Goal: Task Accomplishment & Management: Use online tool/utility

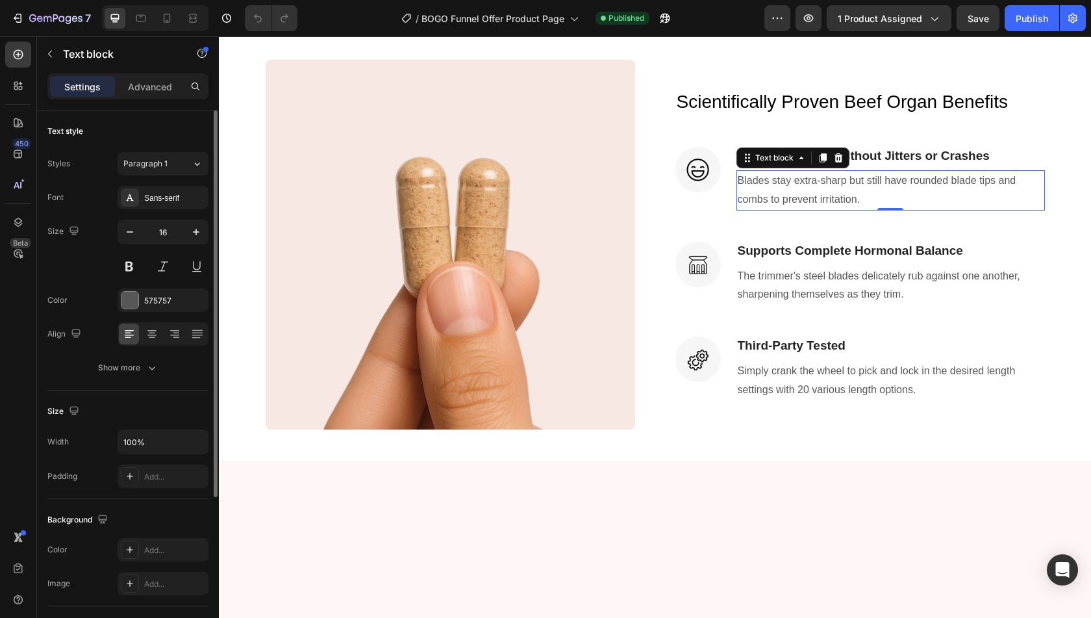
scroll to position [223, 0]
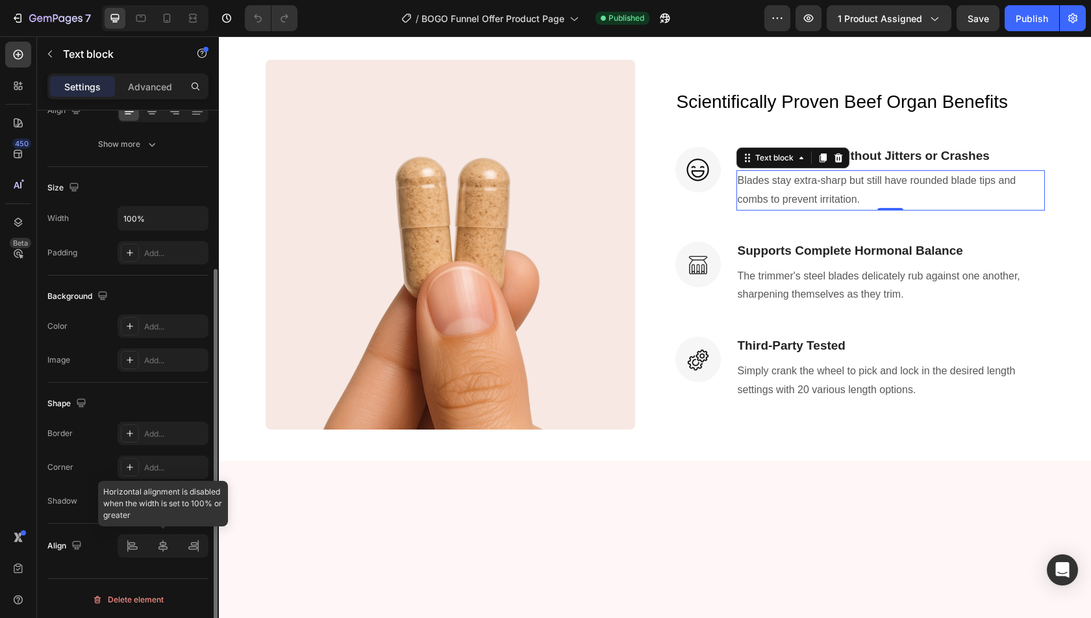
click at [135, 553] on div at bounding box center [163, 545] width 91 height 23
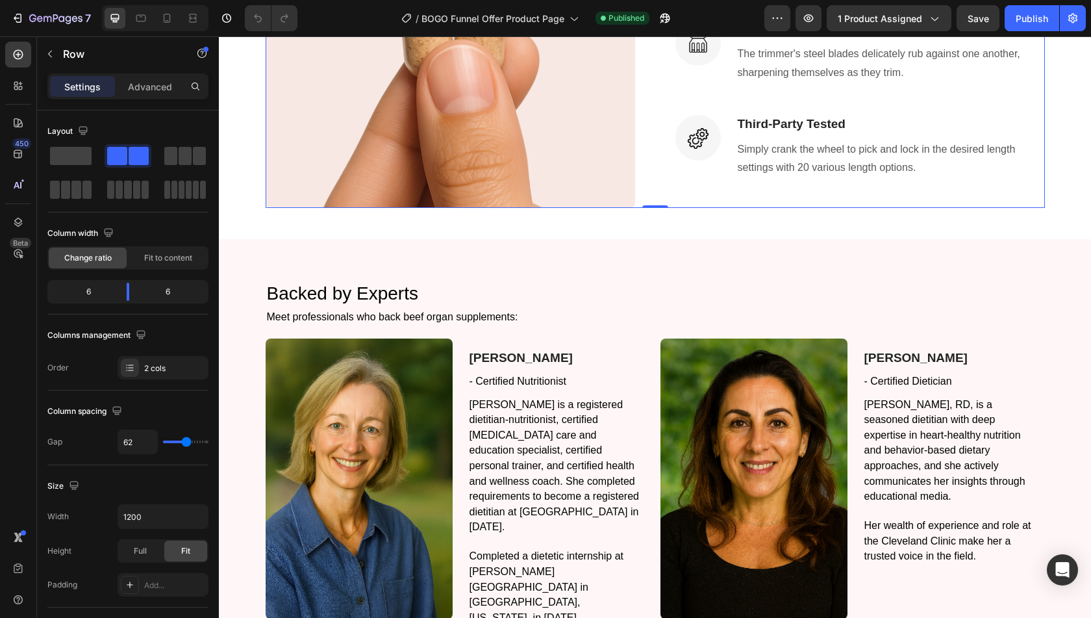
scroll to position [1675, 0]
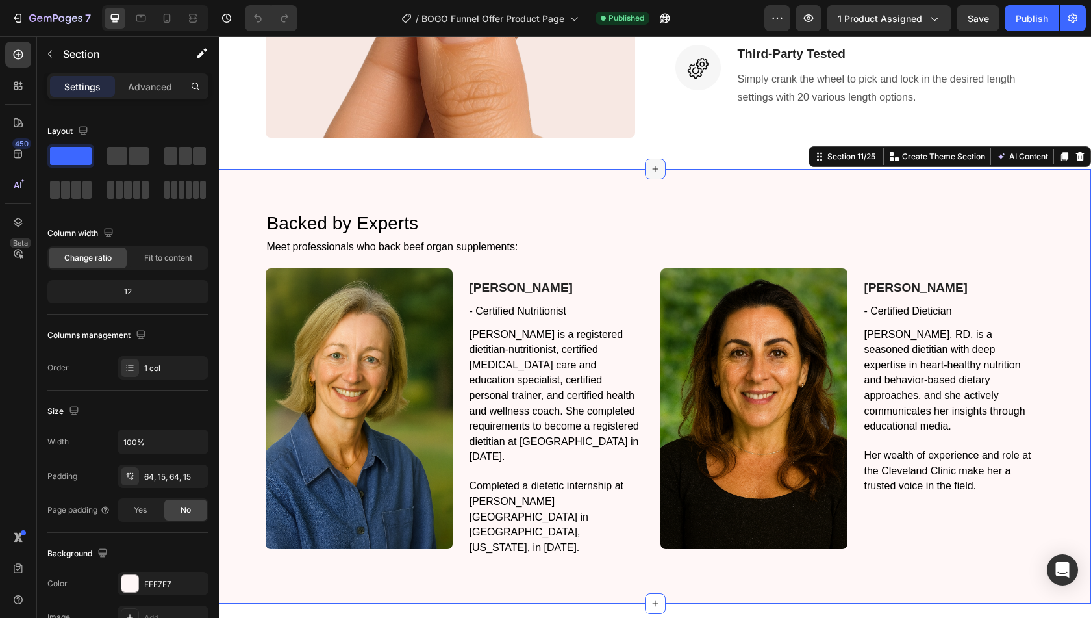
click at [649, 162] on div at bounding box center [655, 168] width 21 height 21
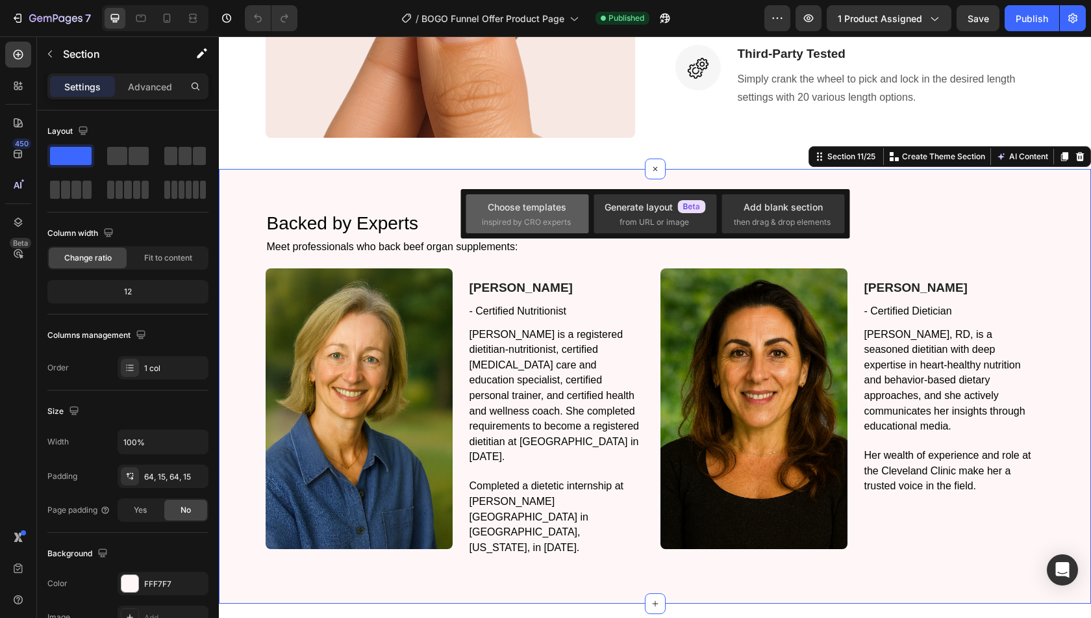
click at [517, 214] on div "Choose templates inspired by CRO experts" at bounding box center [527, 214] width 91 height 28
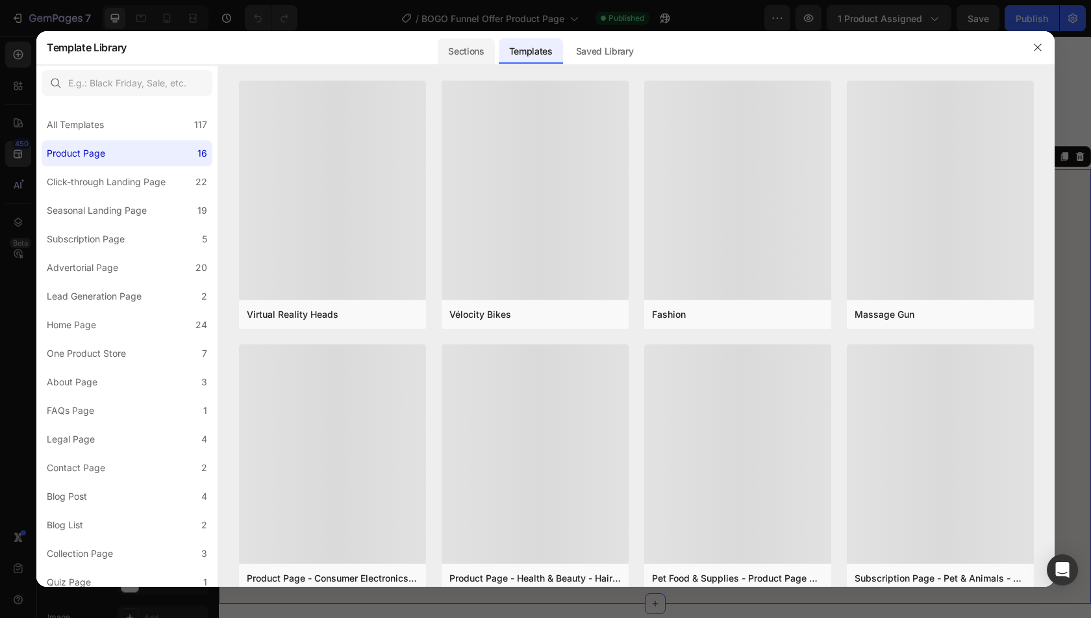
click at [465, 47] on div "Sections" at bounding box center [466, 51] width 57 height 26
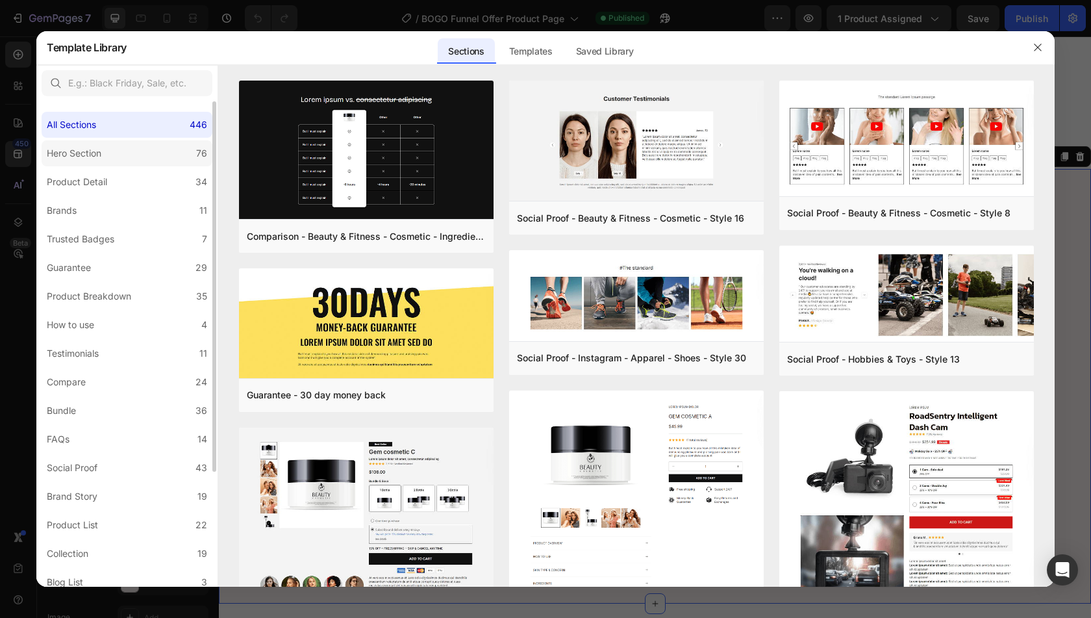
click at [123, 150] on label "Hero Section 76" at bounding box center [127, 153] width 171 height 26
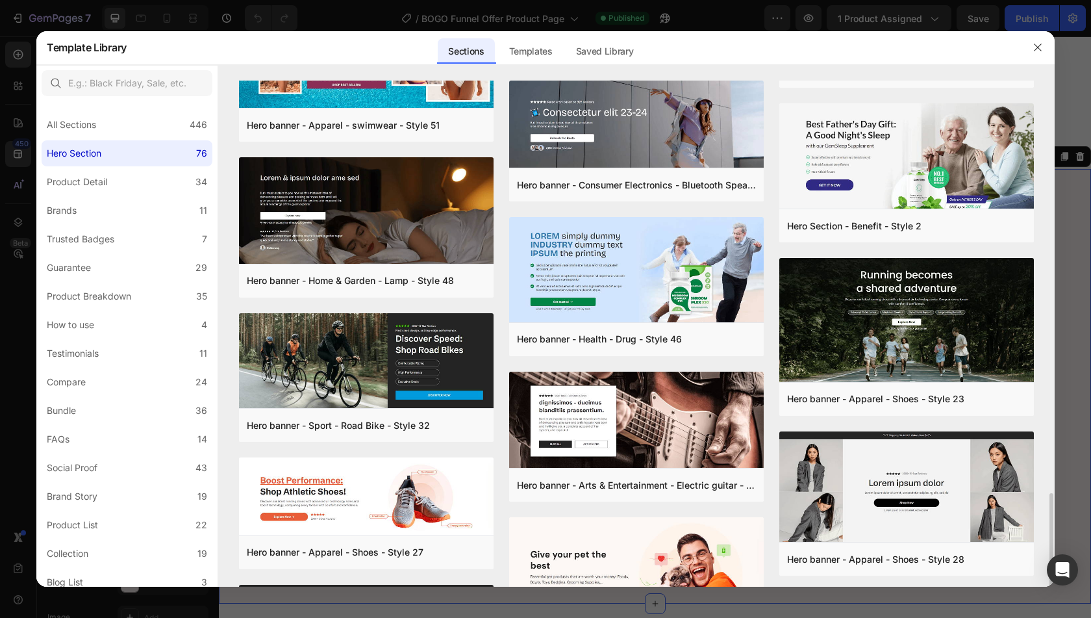
scroll to position [1298, 0]
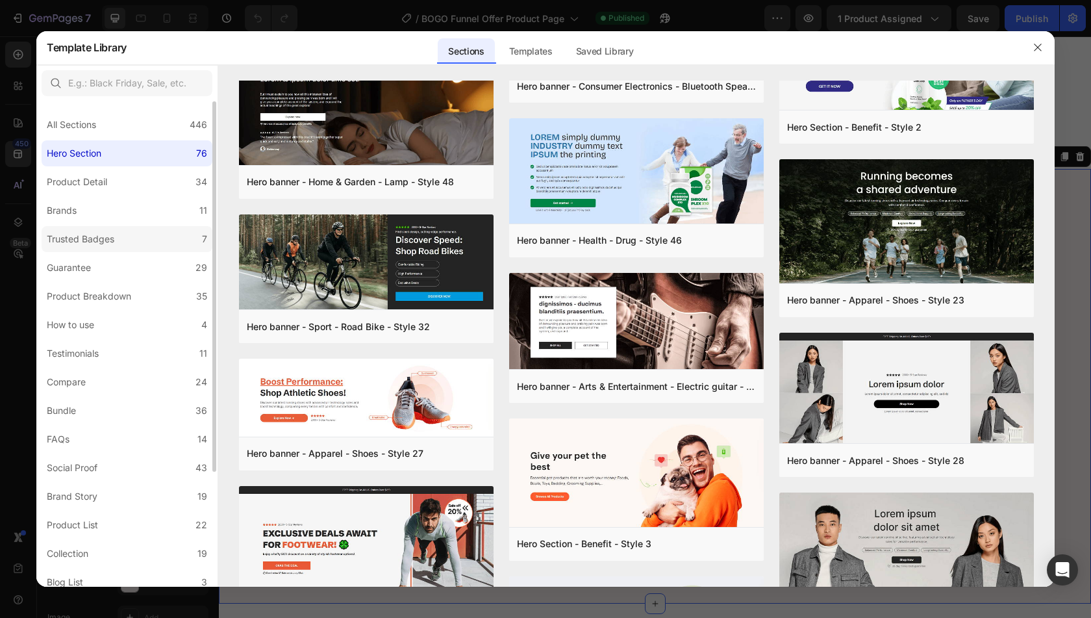
click at [134, 245] on label "Trusted Badges 7" at bounding box center [127, 239] width 171 height 26
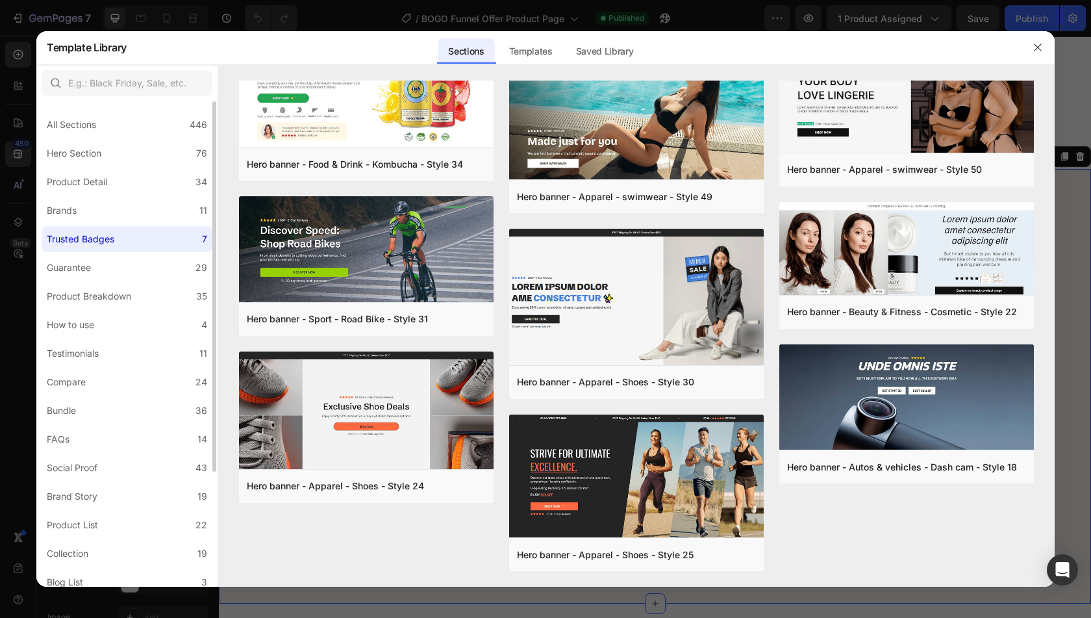
scroll to position [0, 0]
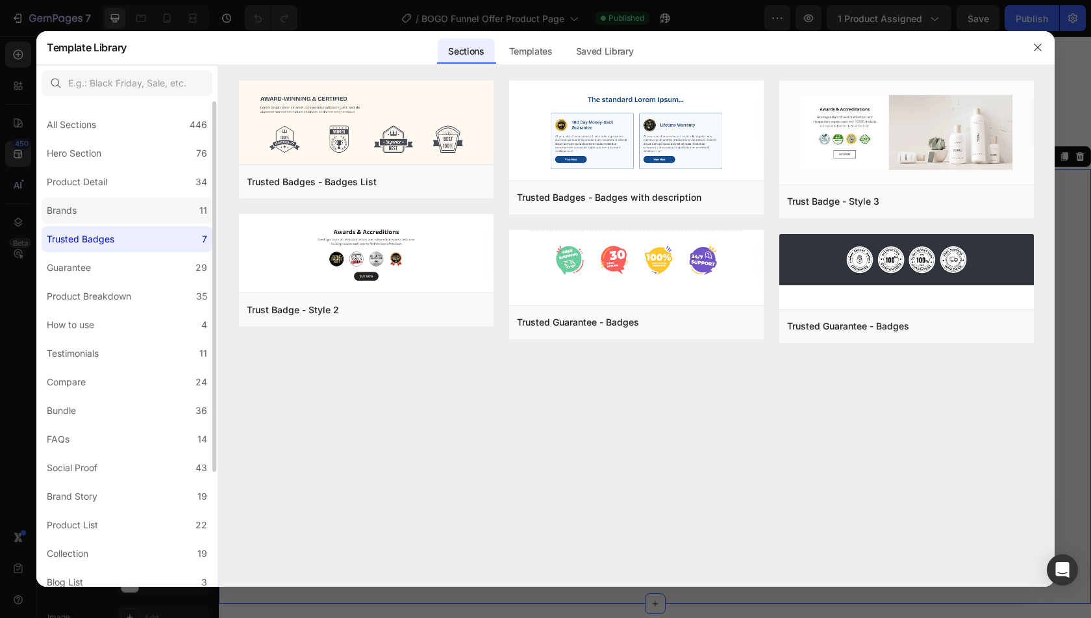
click at [112, 217] on label "Brands 11" at bounding box center [127, 210] width 171 height 26
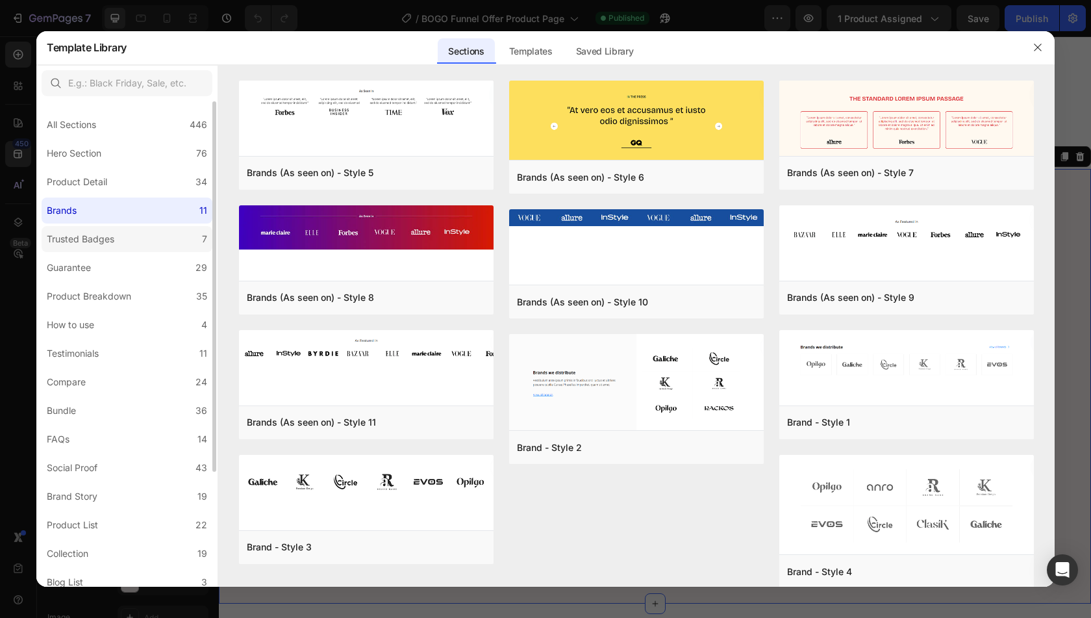
click at [118, 238] on div "Trusted Badges" at bounding box center [83, 239] width 73 height 16
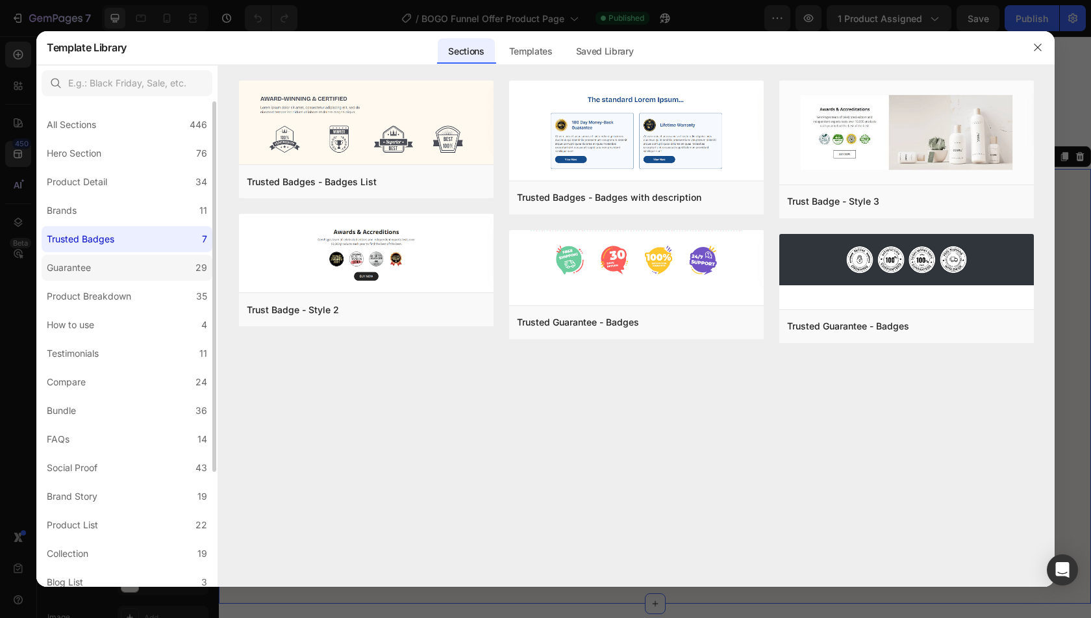
click at [118, 263] on label "Guarantee 29" at bounding box center [127, 268] width 171 height 26
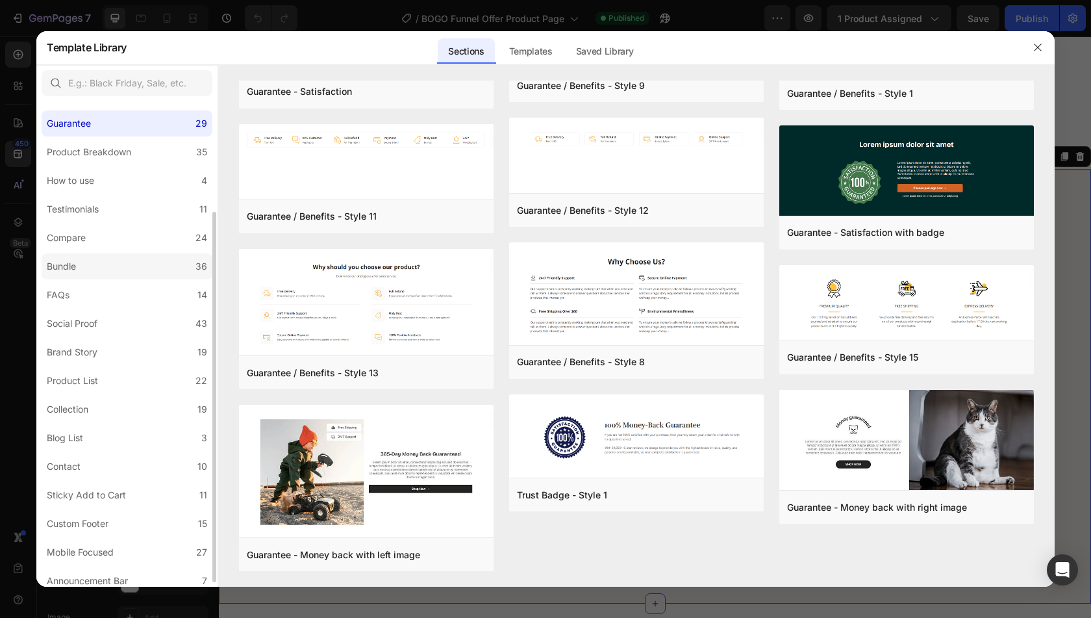
scroll to position [151, 0]
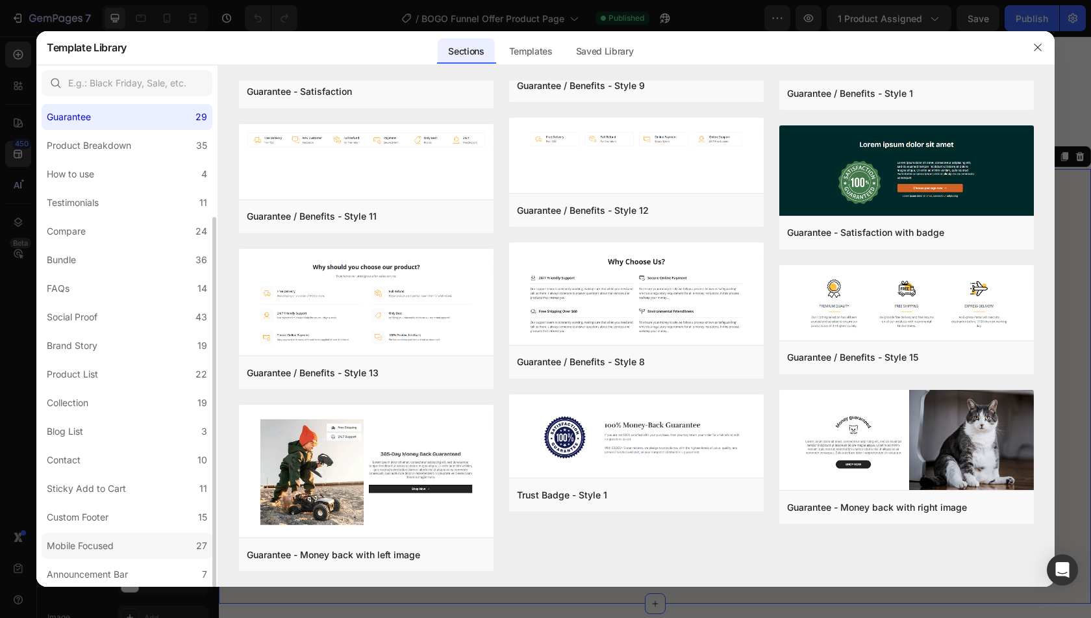
click at [134, 537] on label "Mobile Focused 27" at bounding box center [127, 546] width 171 height 26
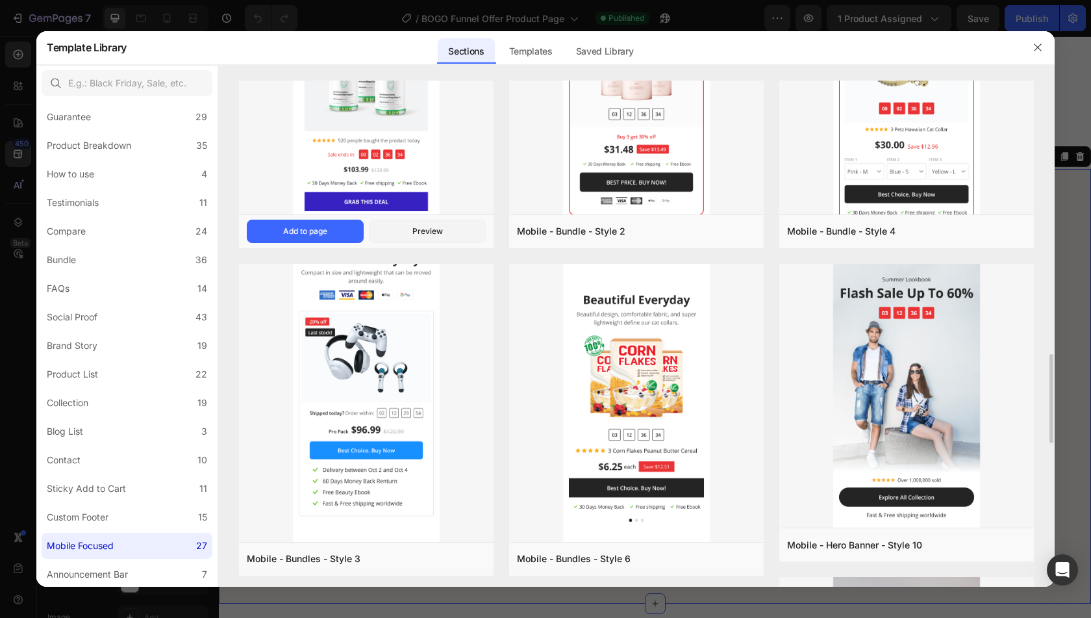
scroll to position [1420, 0]
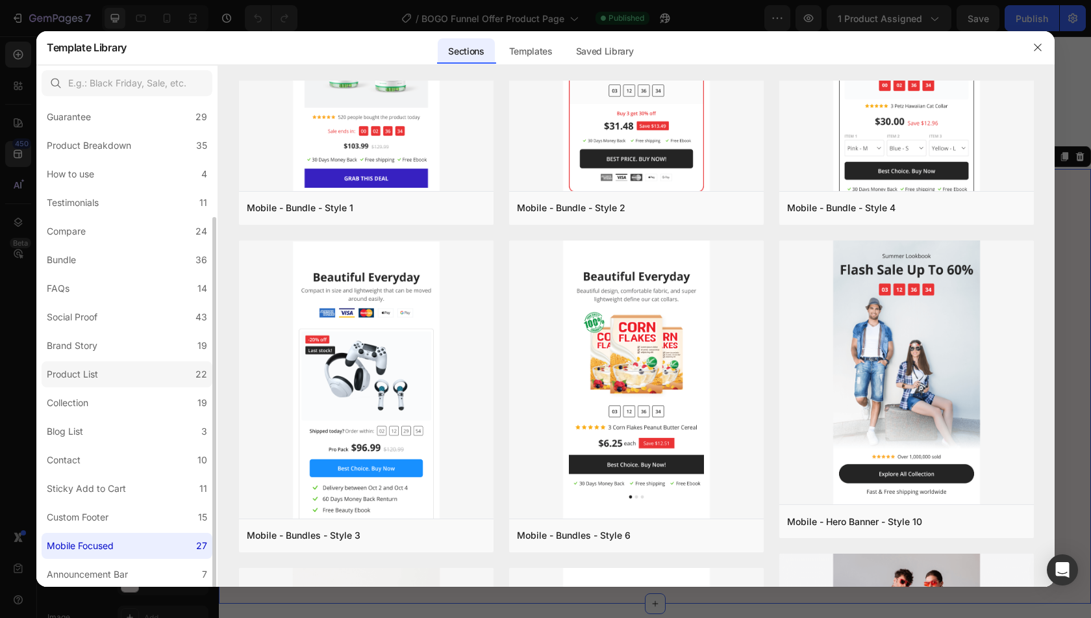
click at [136, 367] on label "Product List 22" at bounding box center [127, 374] width 171 height 26
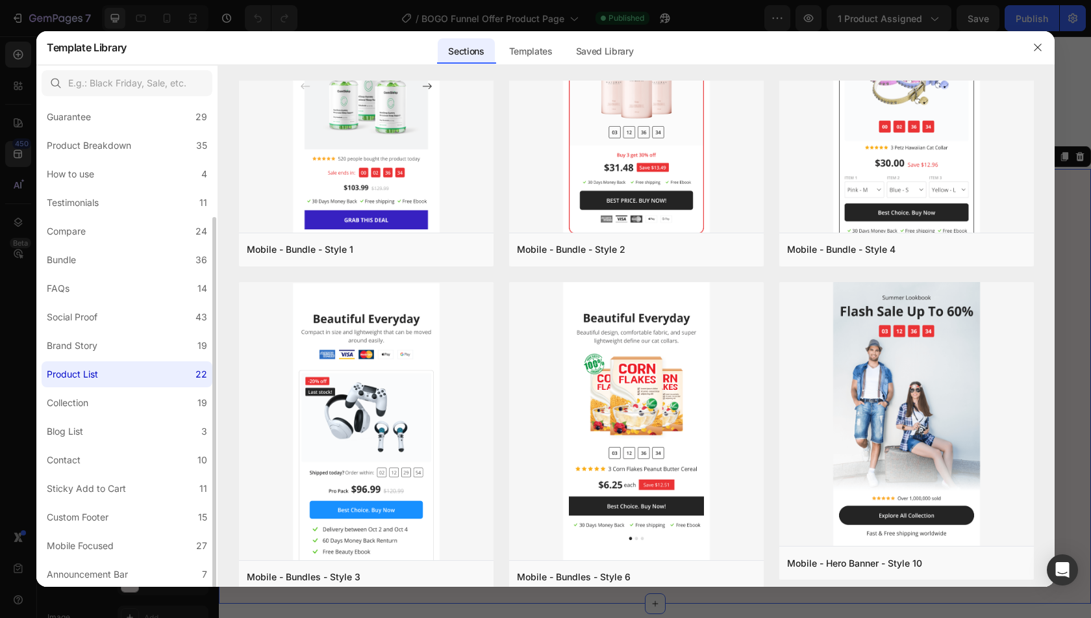
scroll to position [0, 0]
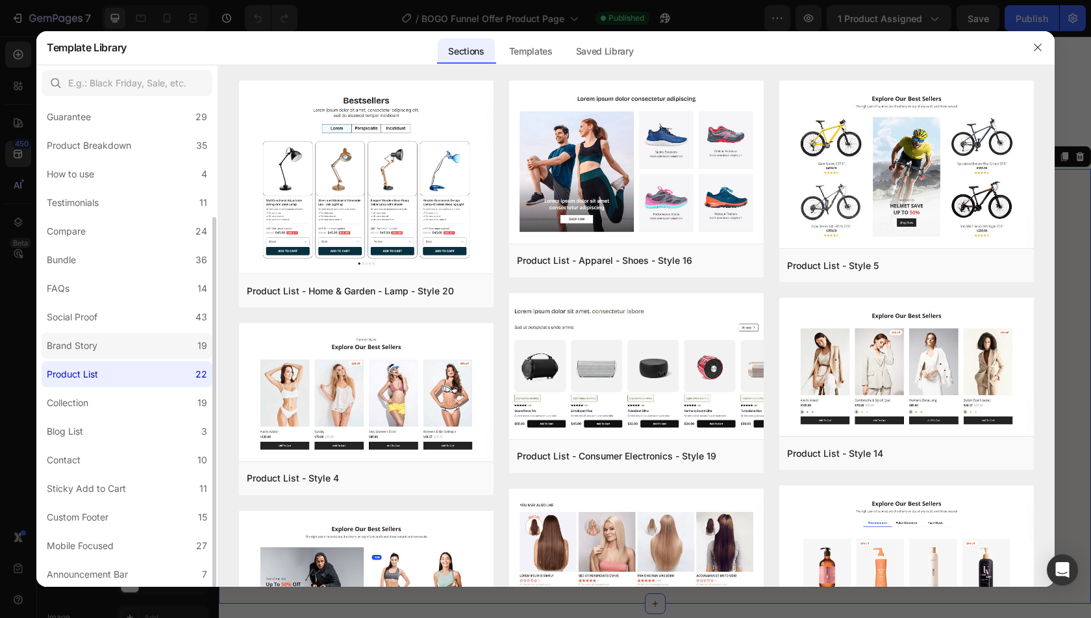
click at [136, 338] on label "Brand Story 19" at bounding box center [127, 346] width 171 height 26
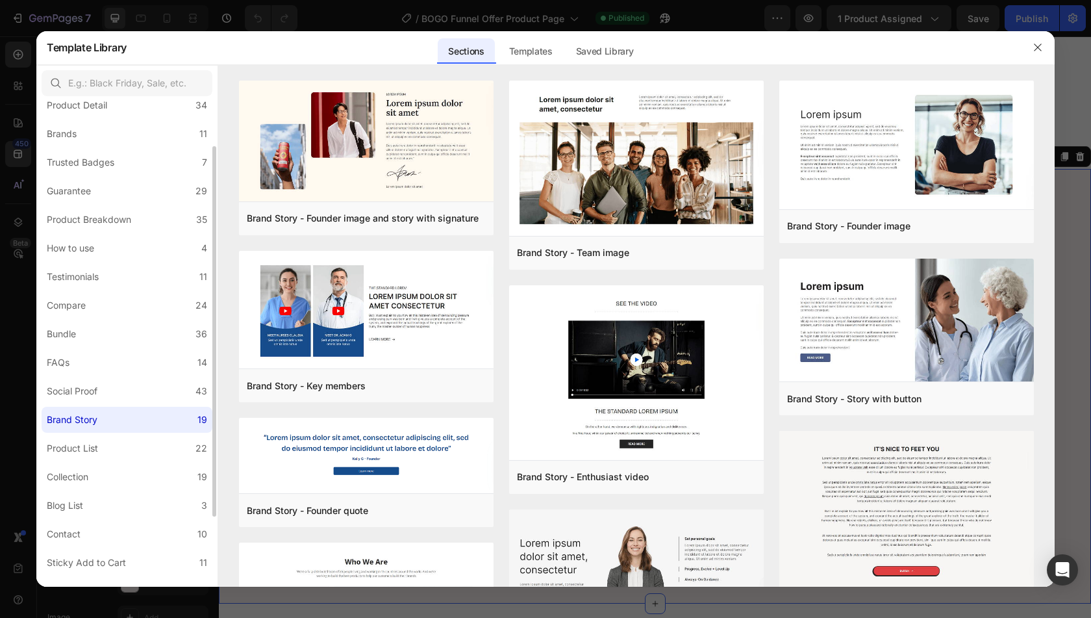
scroll to position [69, 0]
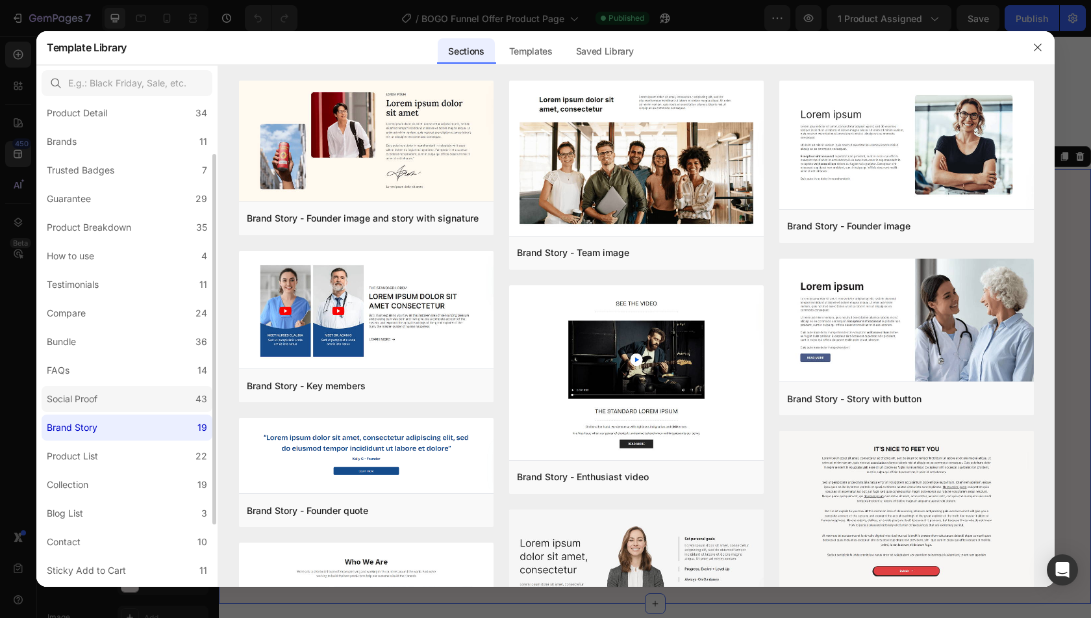
click at [132, 395] on label "Social Proof 43" at bounding box center [127, 399] width 171 height 26
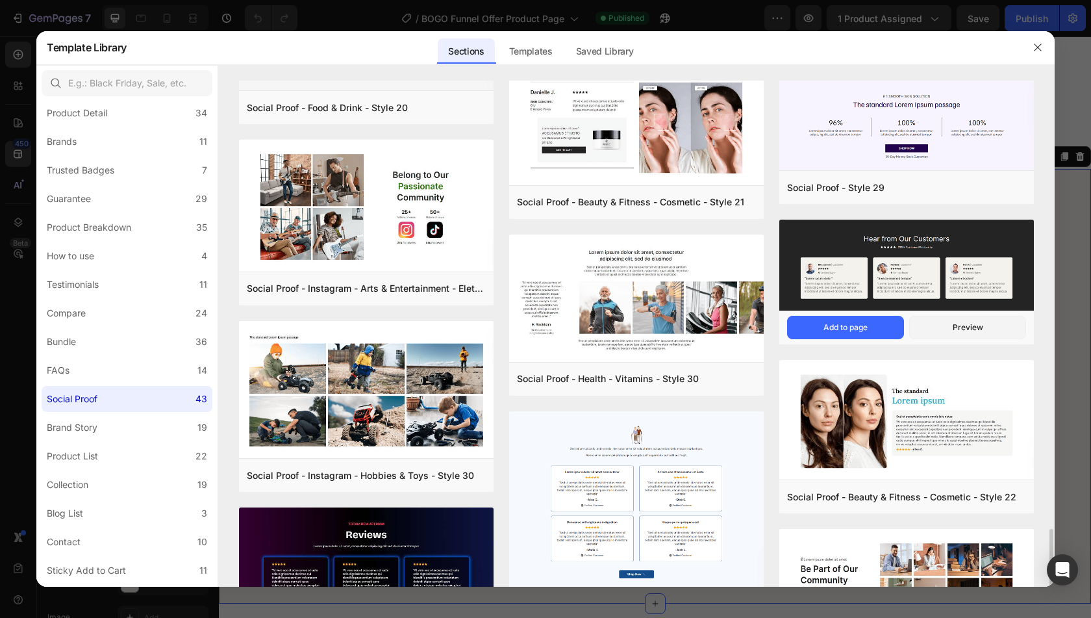
scroll to position [1416, 0]
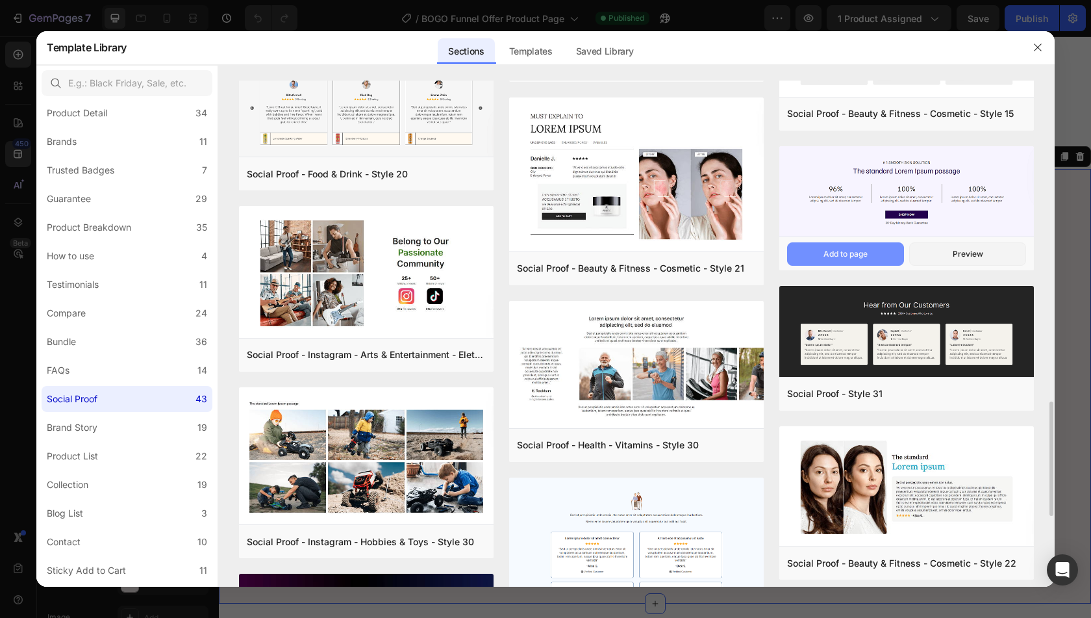
click at [853, 248] on div "Add to page" at bounding box center [846, 254] width 44 height 12
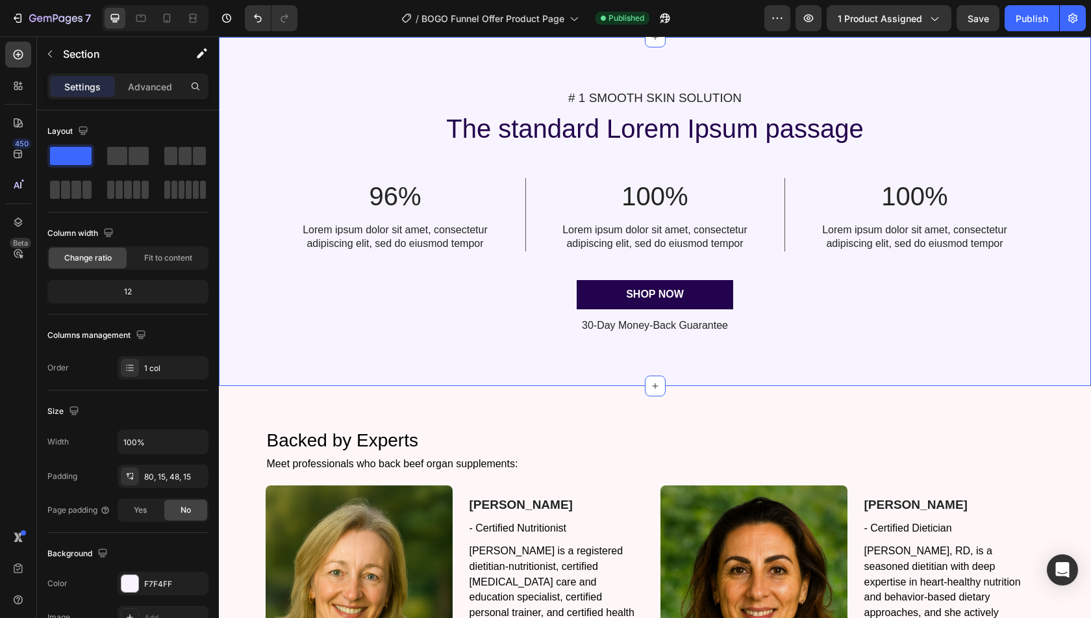
scroll to position [1668, 0]
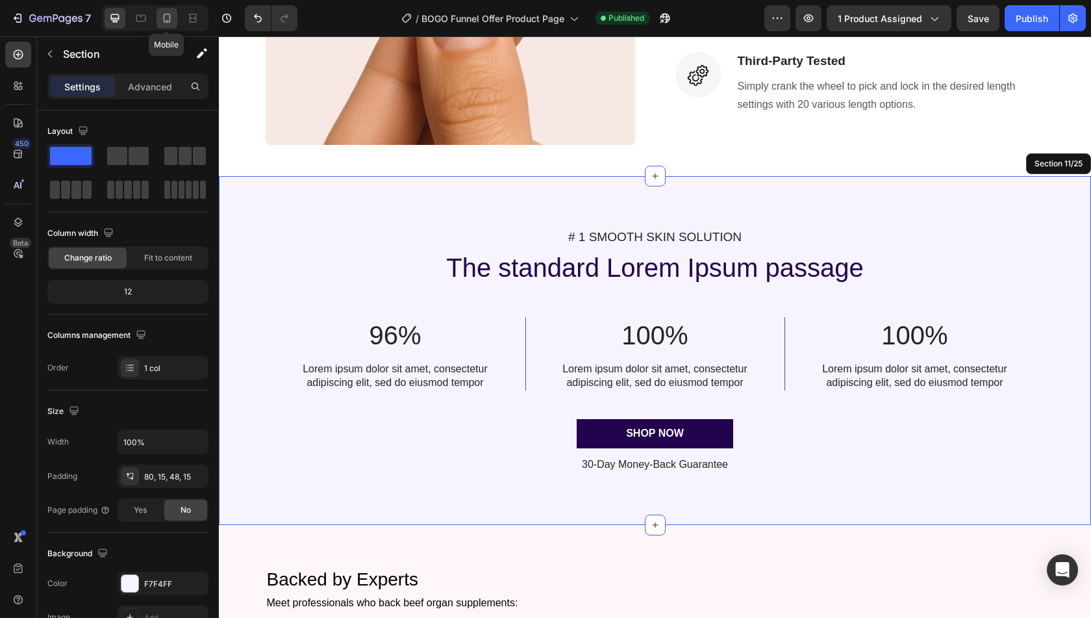
click at [165, 20] on icon at bounding box center [167, 18] width 7 height 9
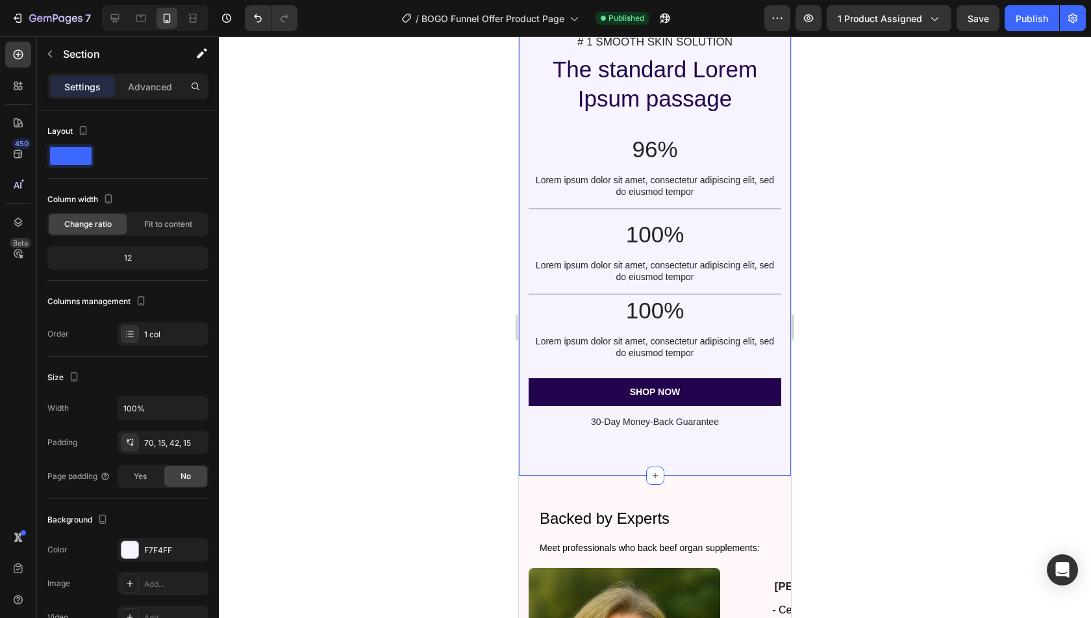
scroll to position [1137, 0]
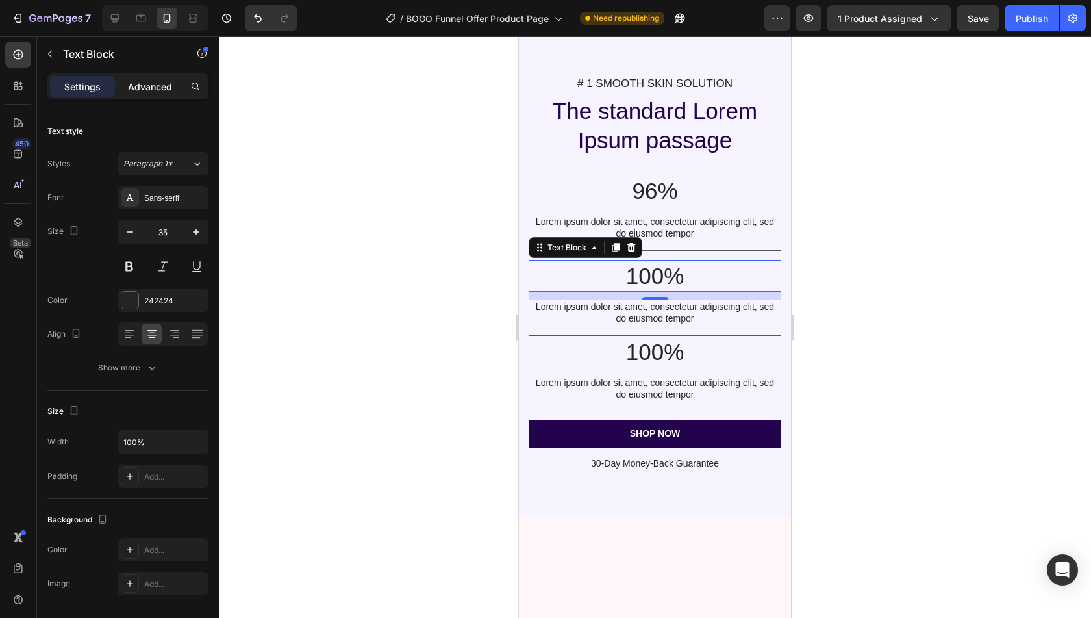
click at [152, 84] on p "Advanced" at bounding box center [150, 87] width 44 height 14
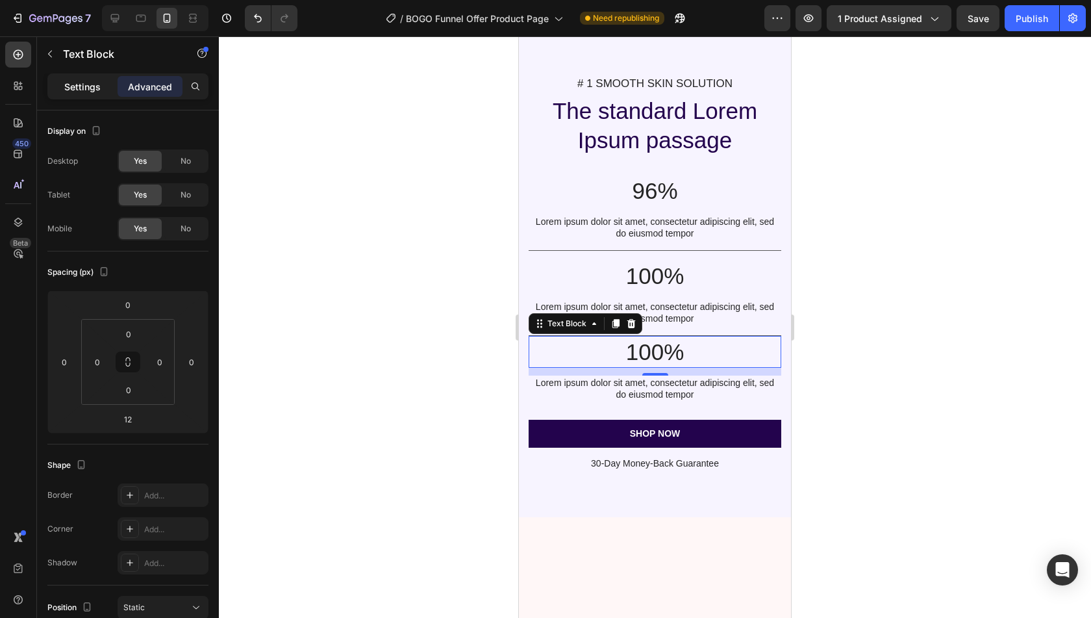
click at [79, 90] on p "Settings" at bounding box center [82, 87] width 36 height 14
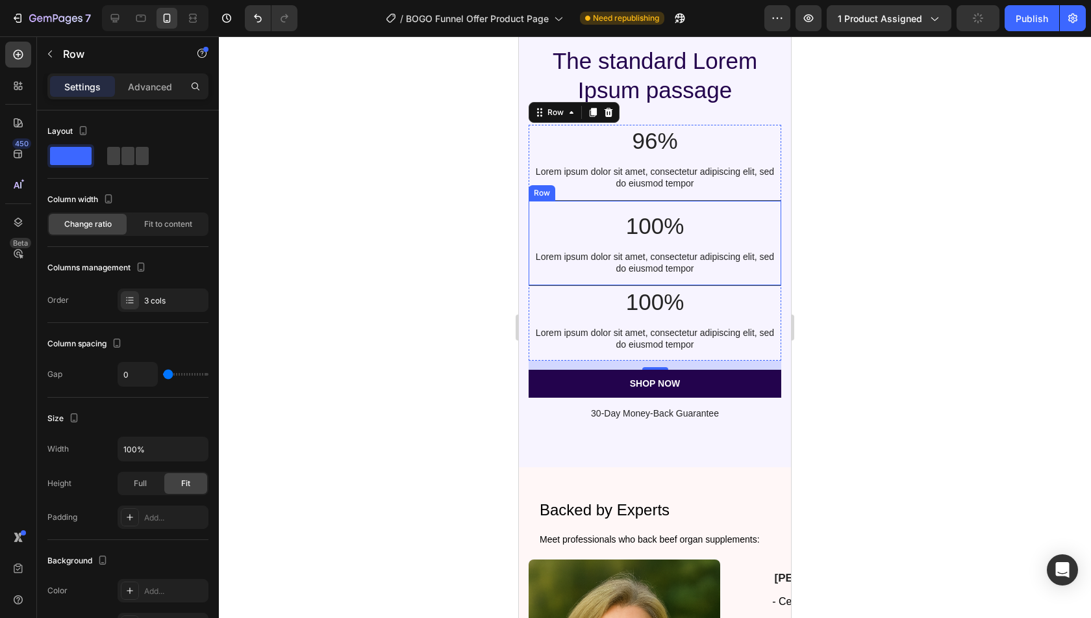
scroll to position [1187, 0]
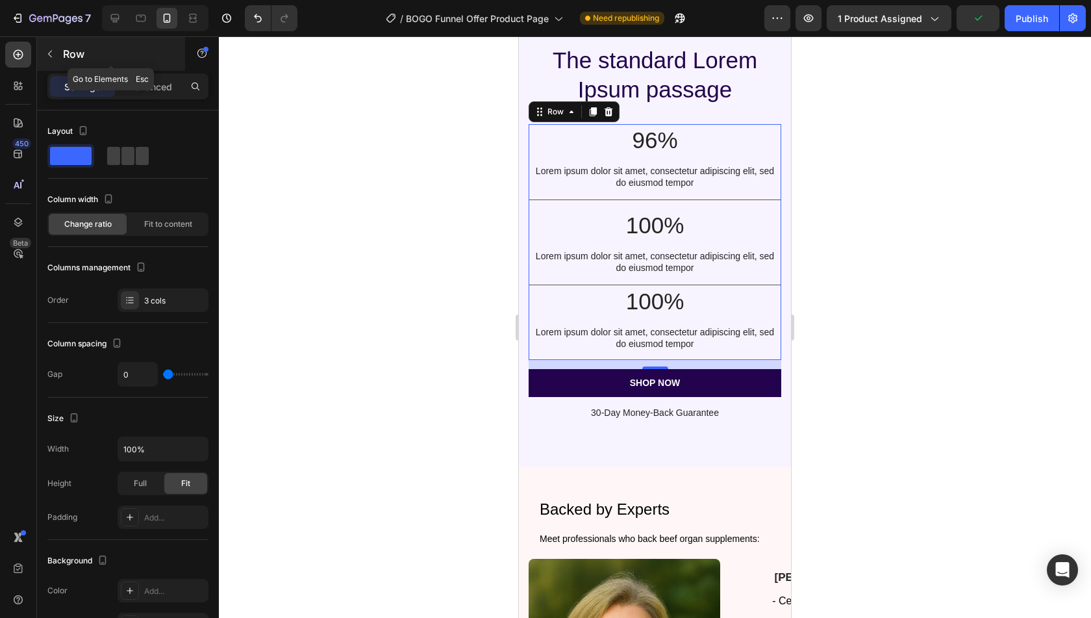
click at [48, 51] on icon "button" at bounding box center [50, 54] width 10 height 10
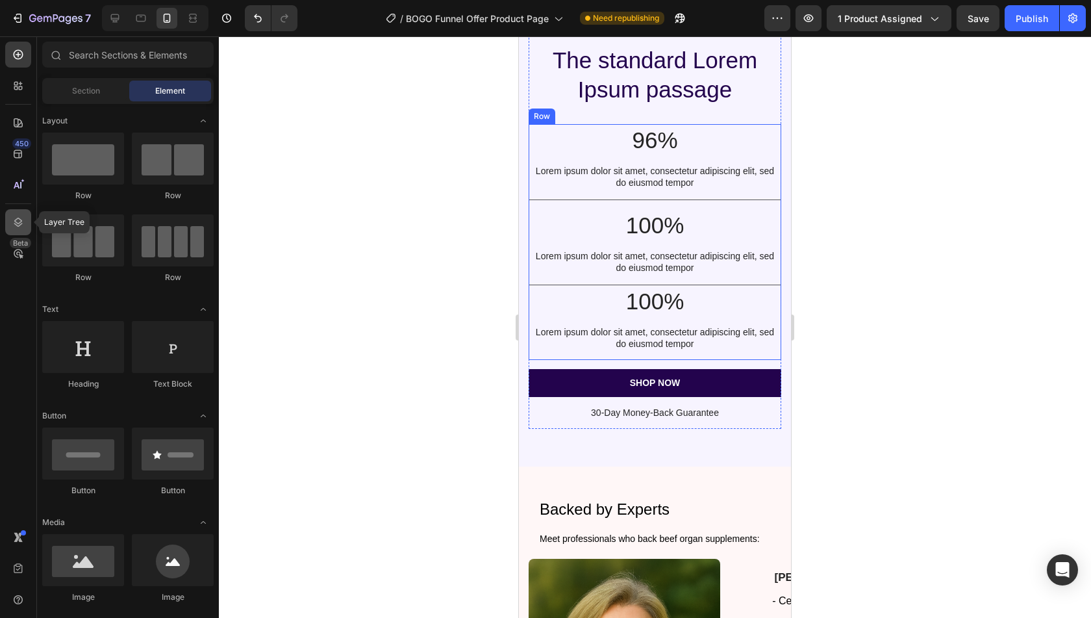
click at [14, 218] on icon at bounding box center [18, 222] width 13 height 13
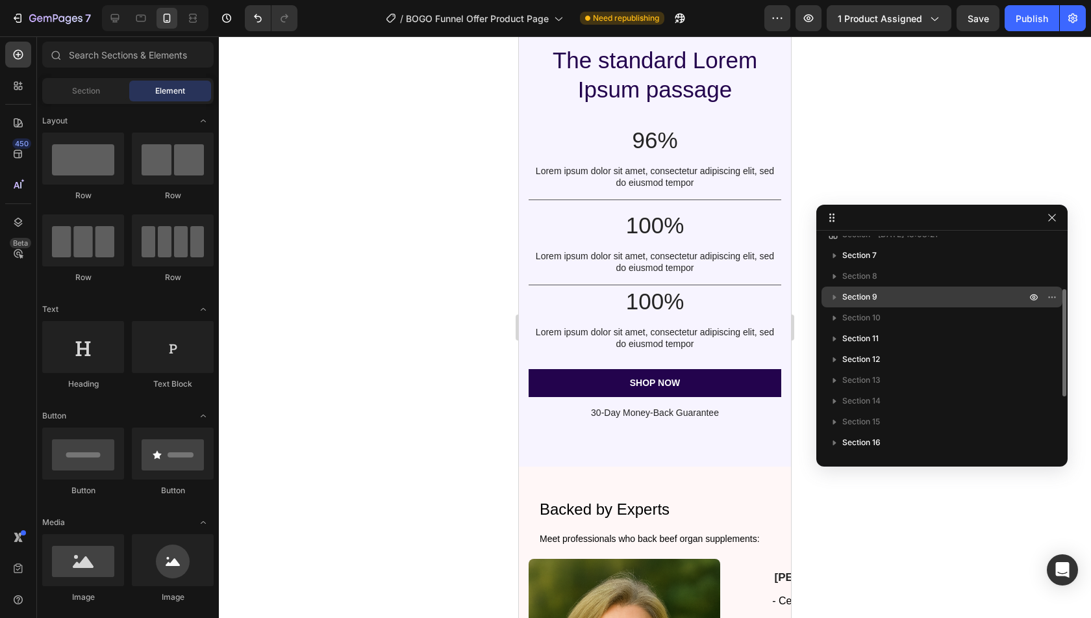
scroll to position [116, 0]
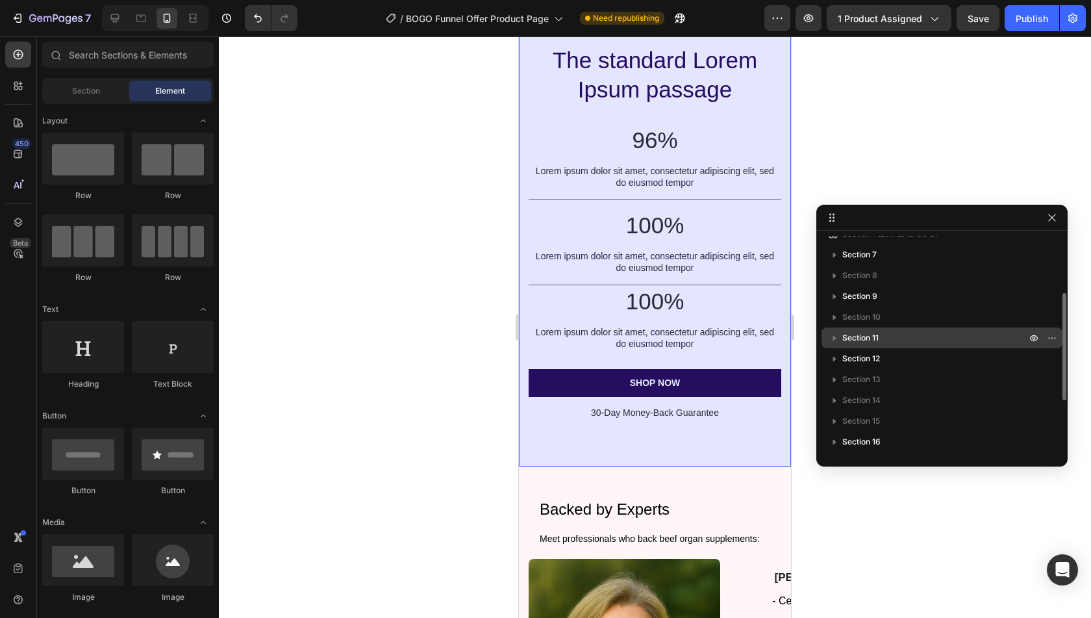
click at [933, 327] on div "Section 11" at bounding box center [942, 337] width 231 height 21
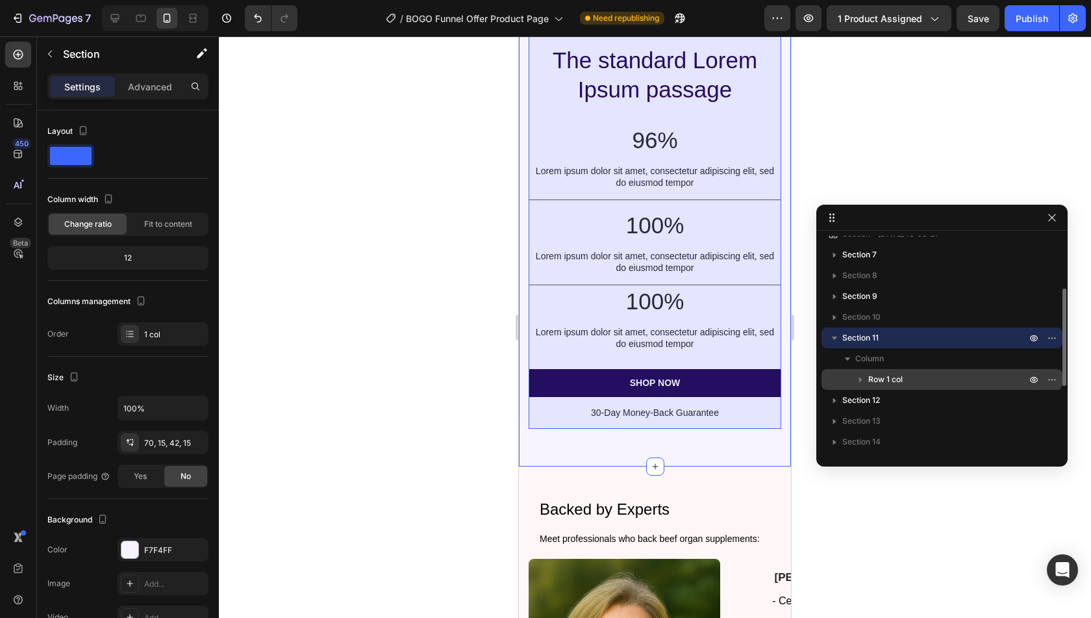
click at [948, 375] on p "Row 1 col" at bounding box center [948, 379] width 160 height 13
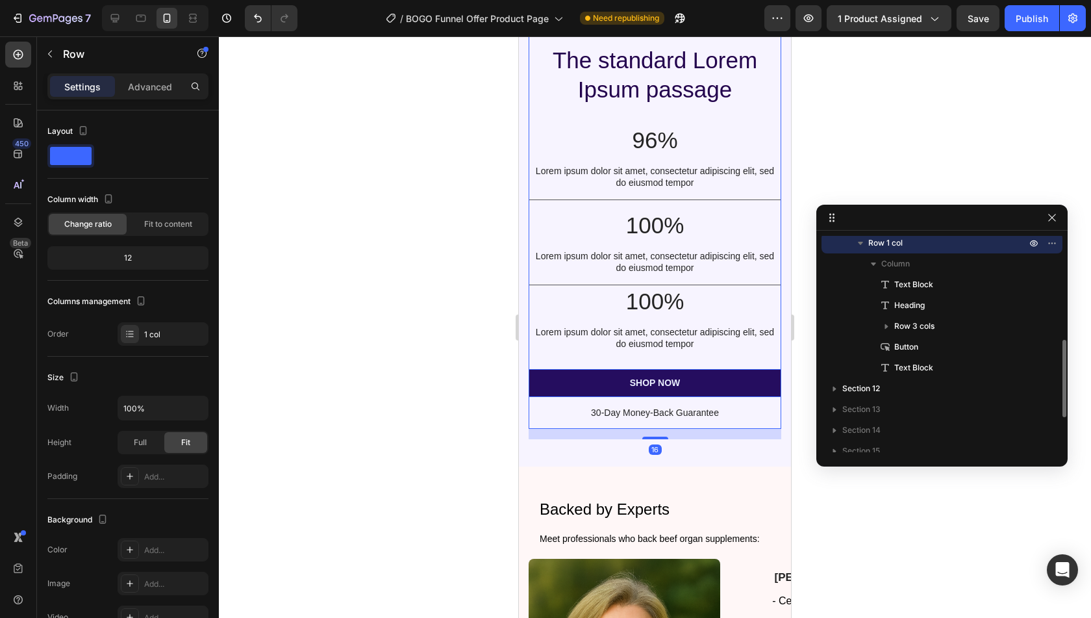
scroll to position [262, 0]
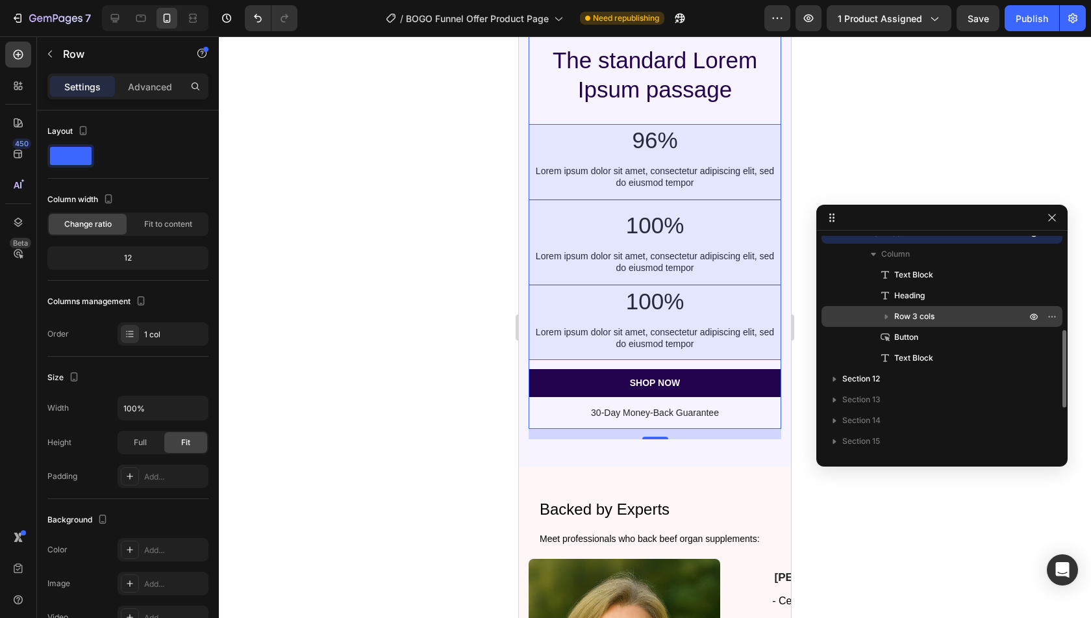
click at [940, 322] on div "Row 3 cols" at bounding box center [942, 316] width 231 height 21
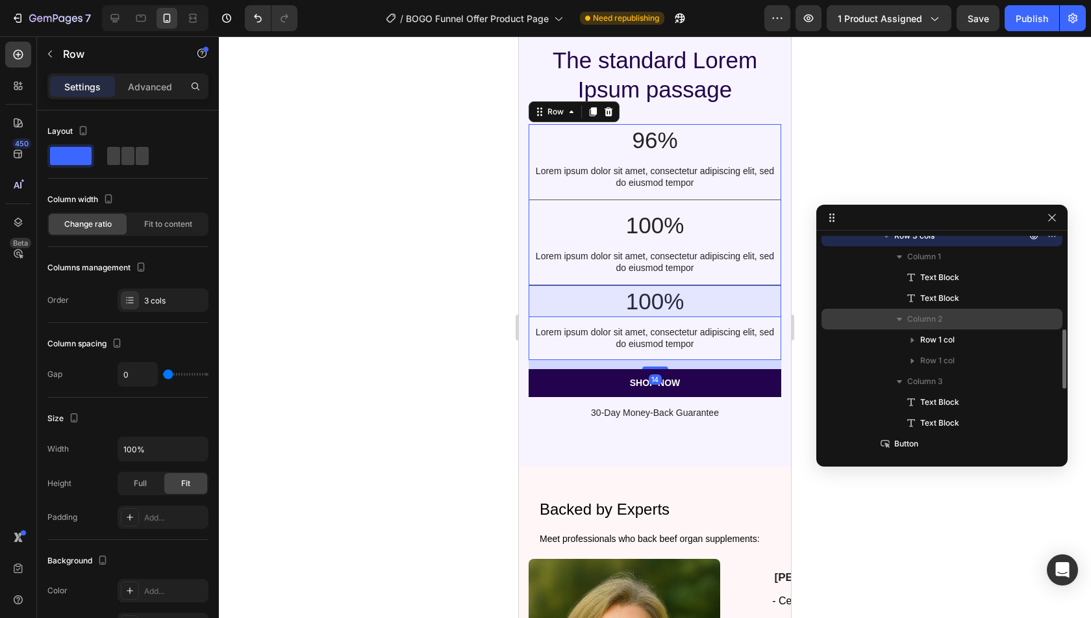
scroll to position [344, 0]
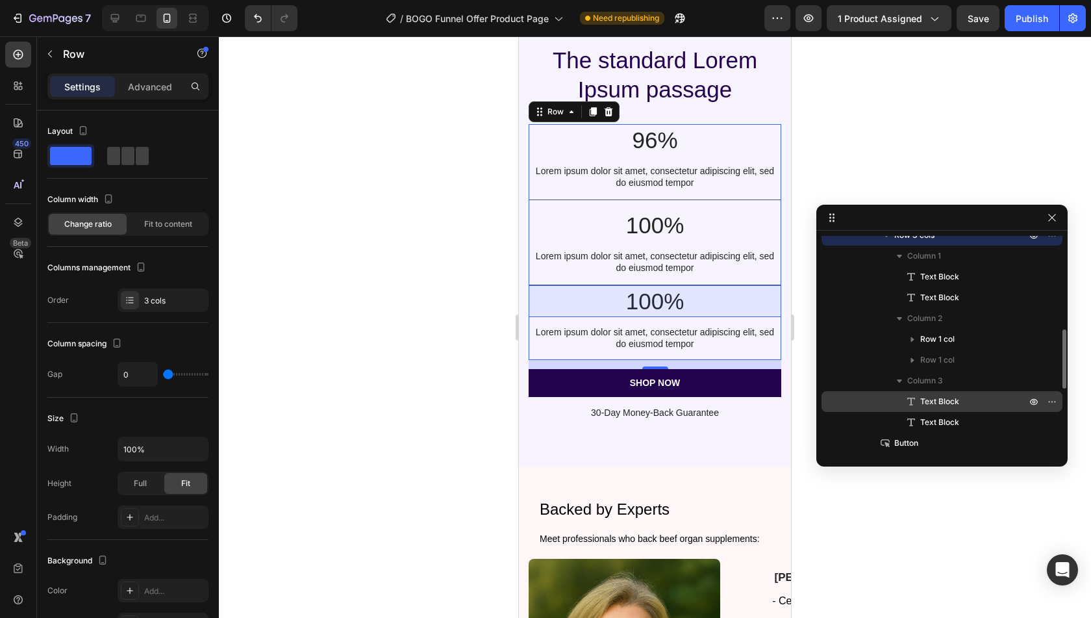
click at [966, 397] on p "Text Block" at bounding box center [959, 401] width 108 height 13
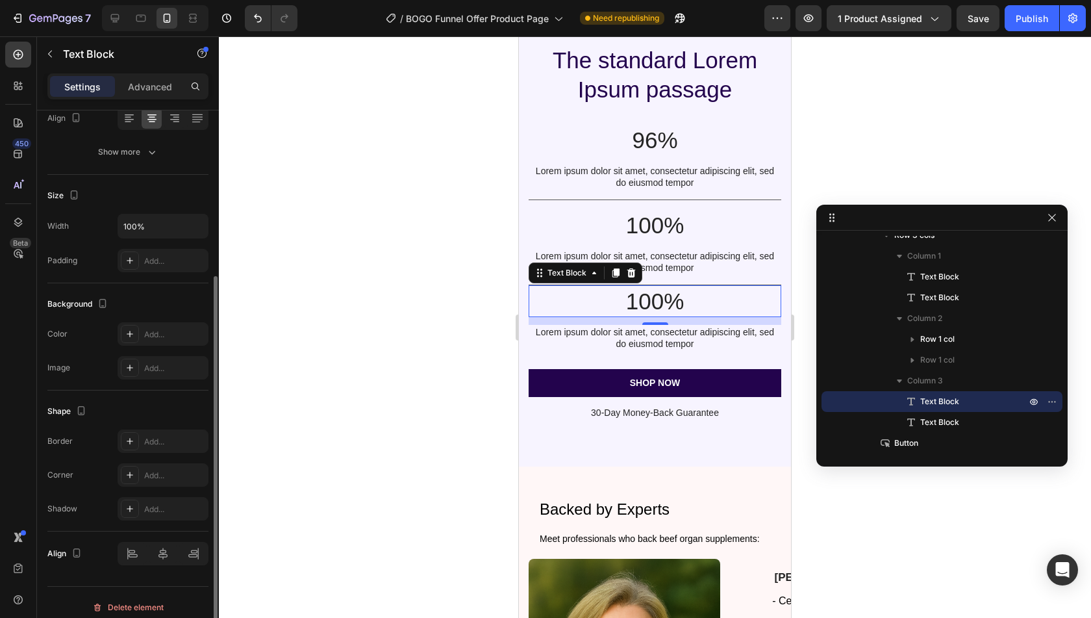
scroll to position [223, 0]
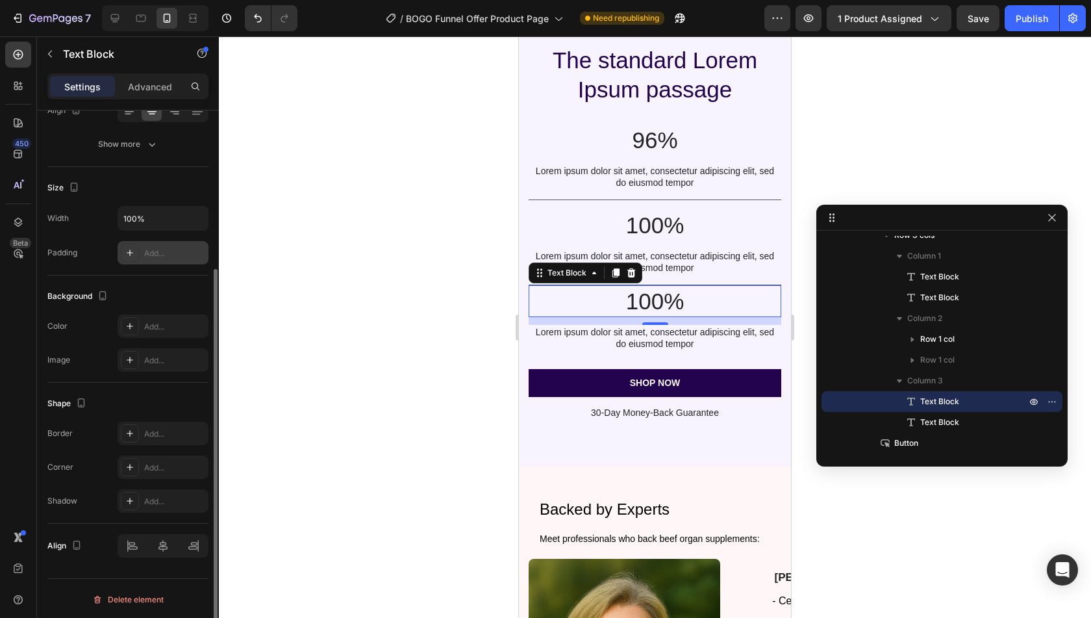
click at [155, 251] on div "Add..." at bounding box center [174, 253] width 61 height 12
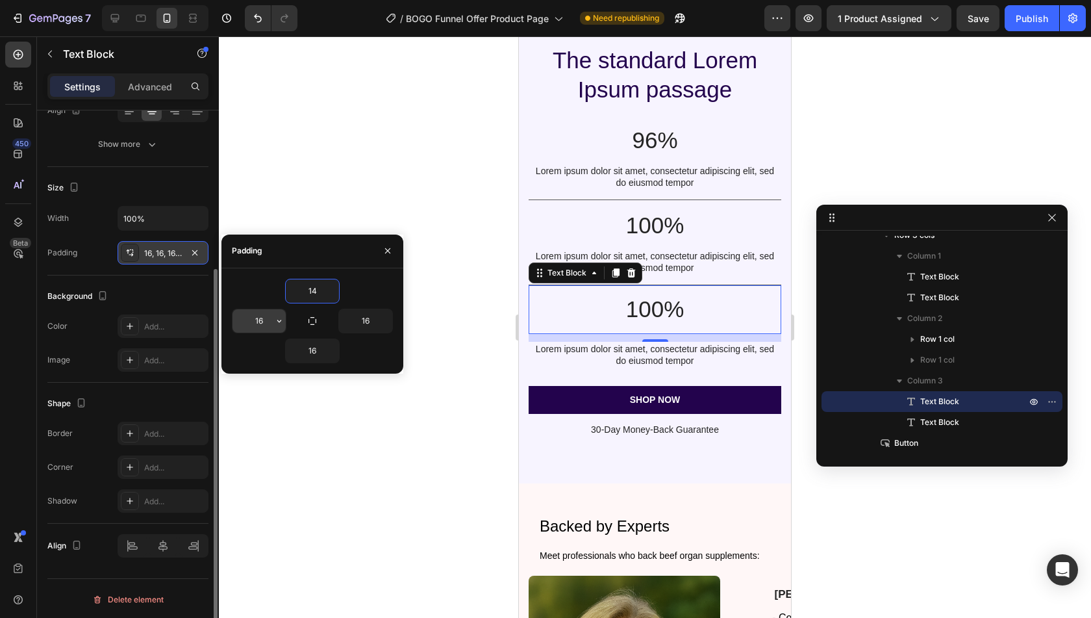
type input "14"
click at [267, 320] on input "16" at bounding box center [259, 320] width 53 height 23
type input "0"
click at [366, 315] on input "16" at bounding box center [365, 320] width 53 height 23
type input "0"
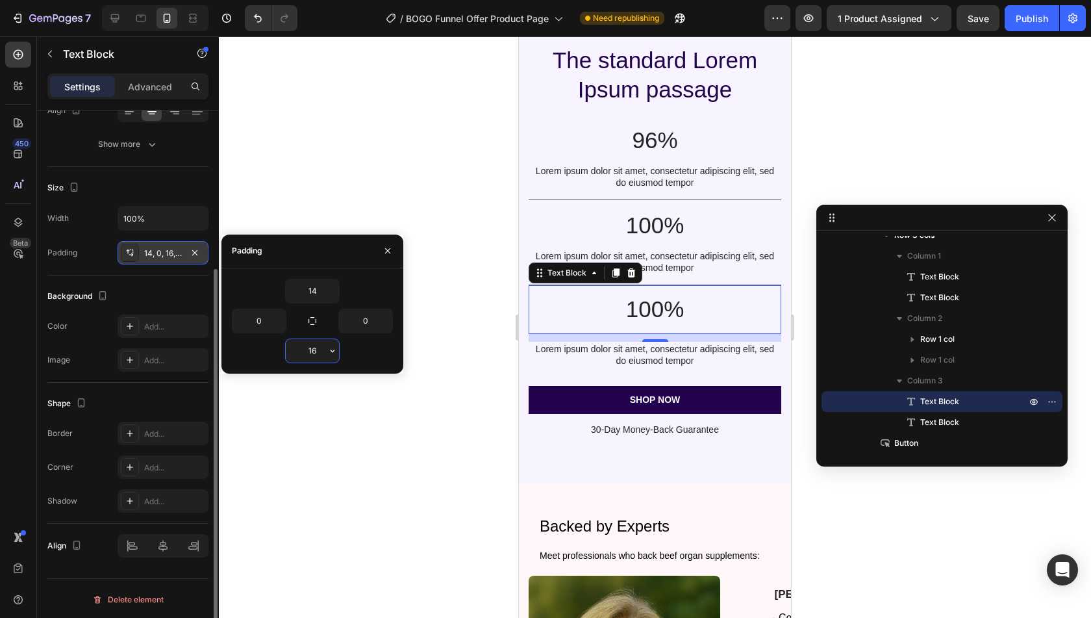
click at [320, 351] on input "16" at bounding box center [312, 350] width 53 height 23
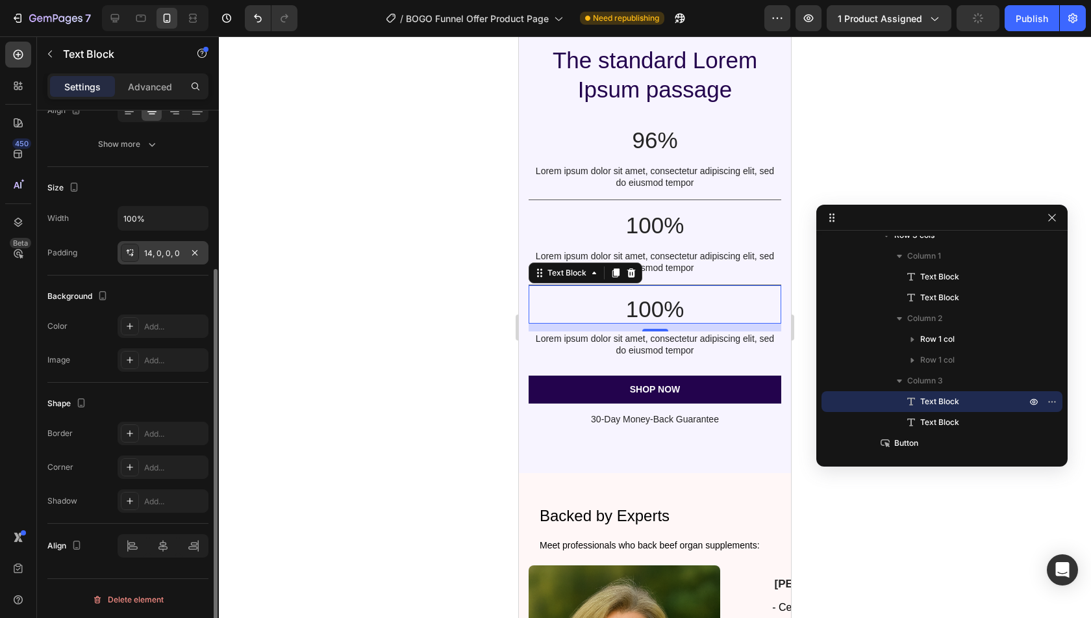
click at [339, 462] on div at bounding box center [655, 326] width 872 height 581
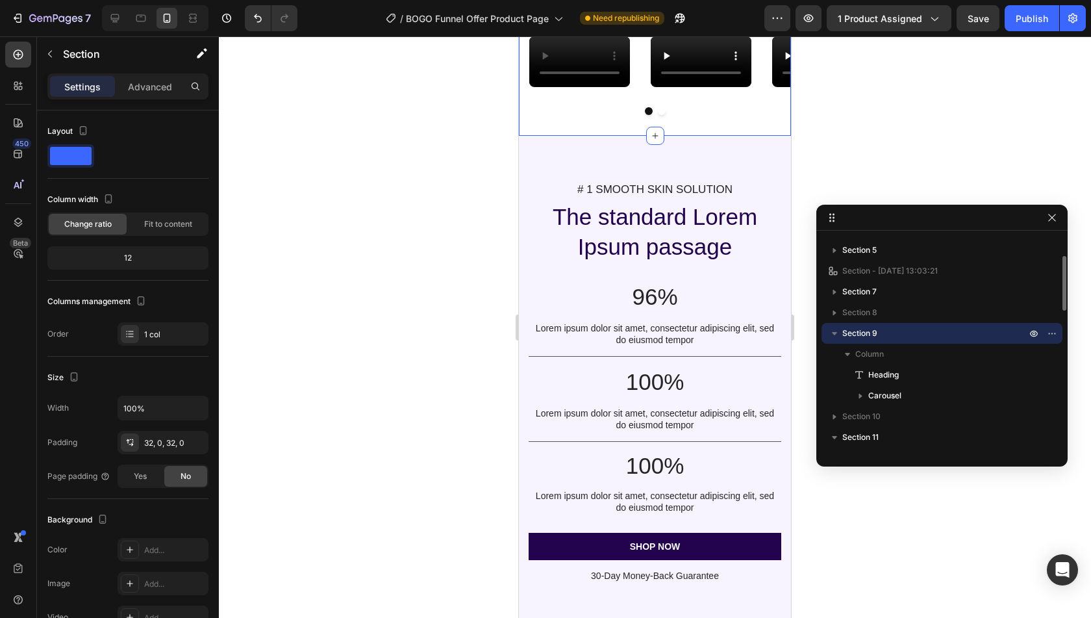
scroll to position [1302, 0]
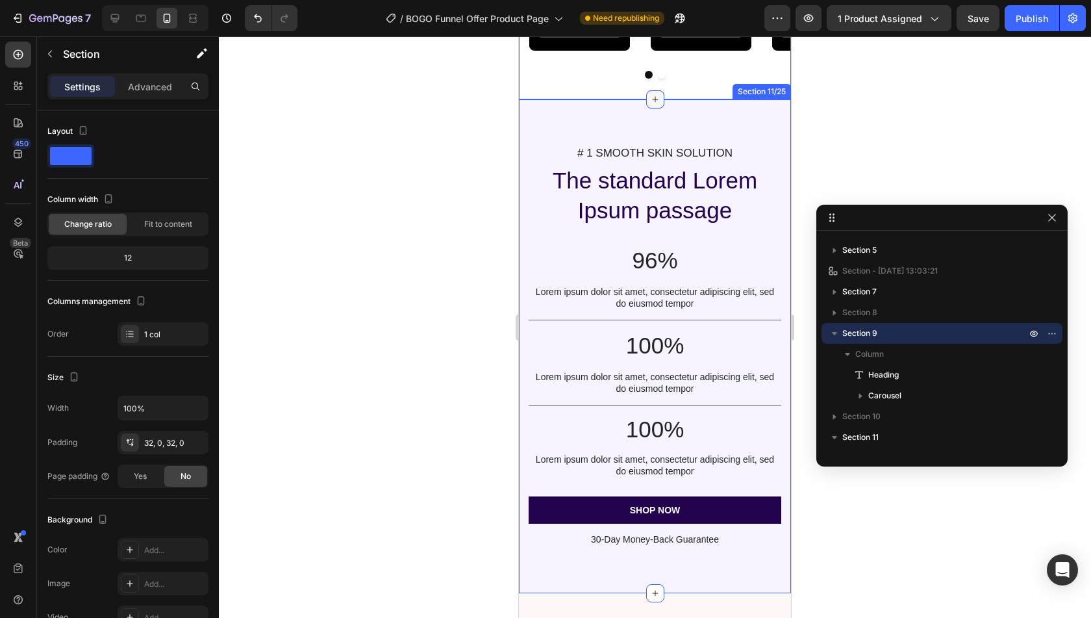
click at [651, 105] on icon at bounding box center [655, 99] width 10 height 10
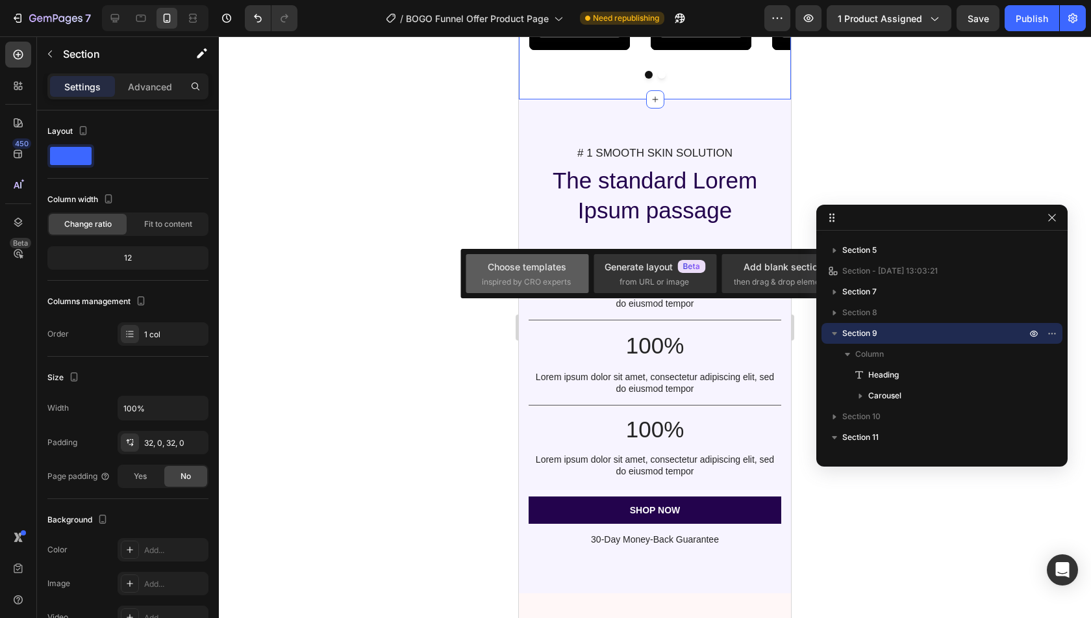
click at [535, 279] on span "inspired by CRO experts" at bounding box center [526, 282] width 89 height 12
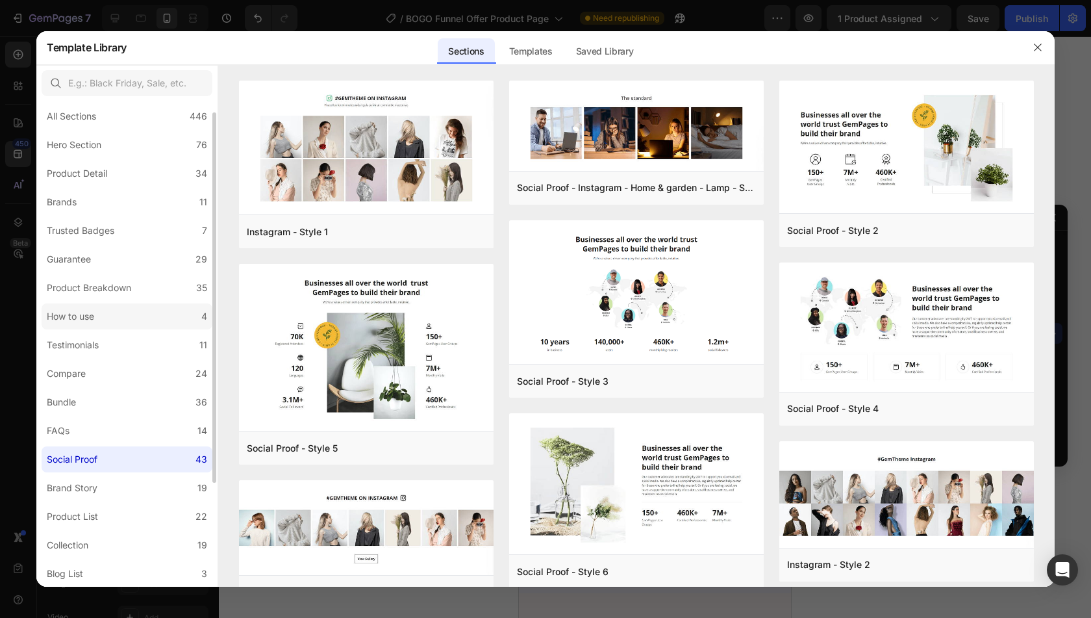
scroll to position [11, 0]
click at [135, 248] on label "Guarantee 29" at bounding box center [127, 257] width 171 height 26
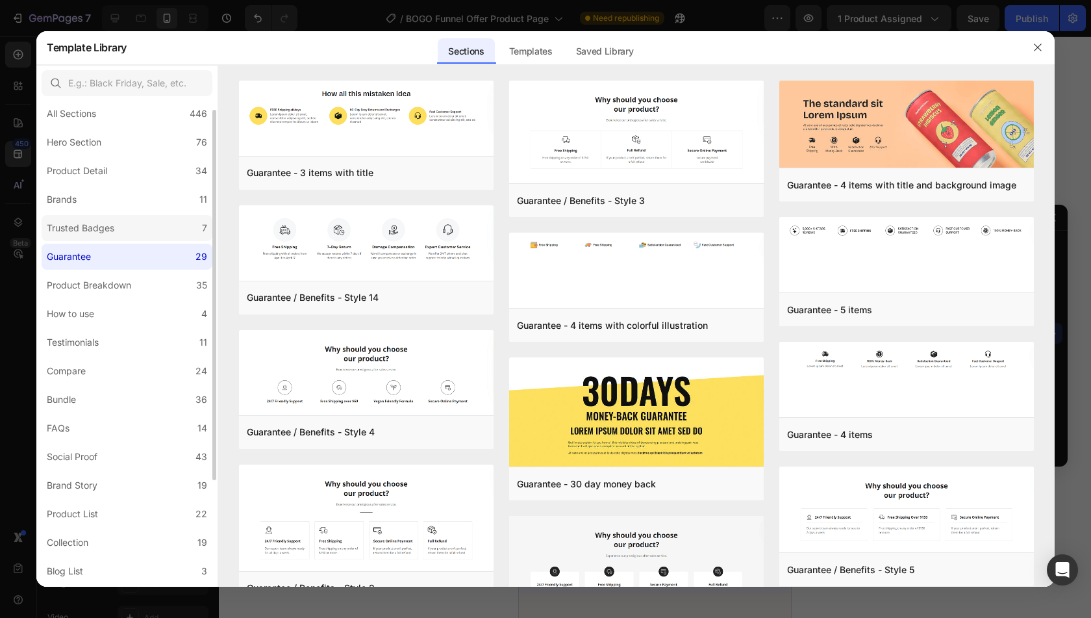
click at [129, 227] on label "Trusted Badges 7" at bounding box center [127, 228] width 171 height 26
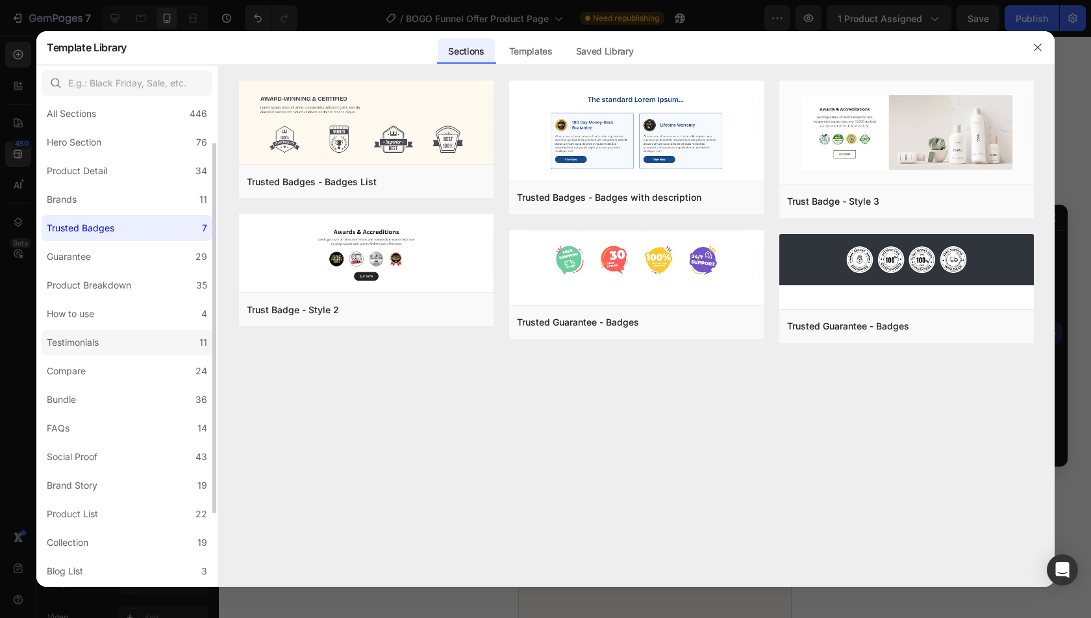
scroll to position [151, 0]
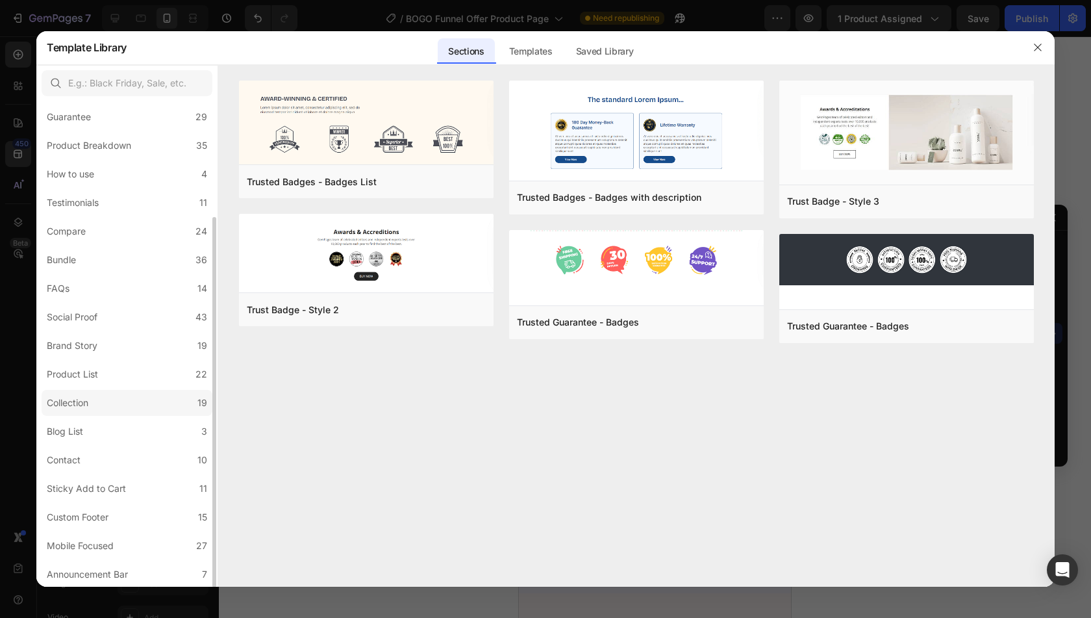
click at [147, 410] on label "Collection 19" at bounding box center [127, 403] width 171 height 26
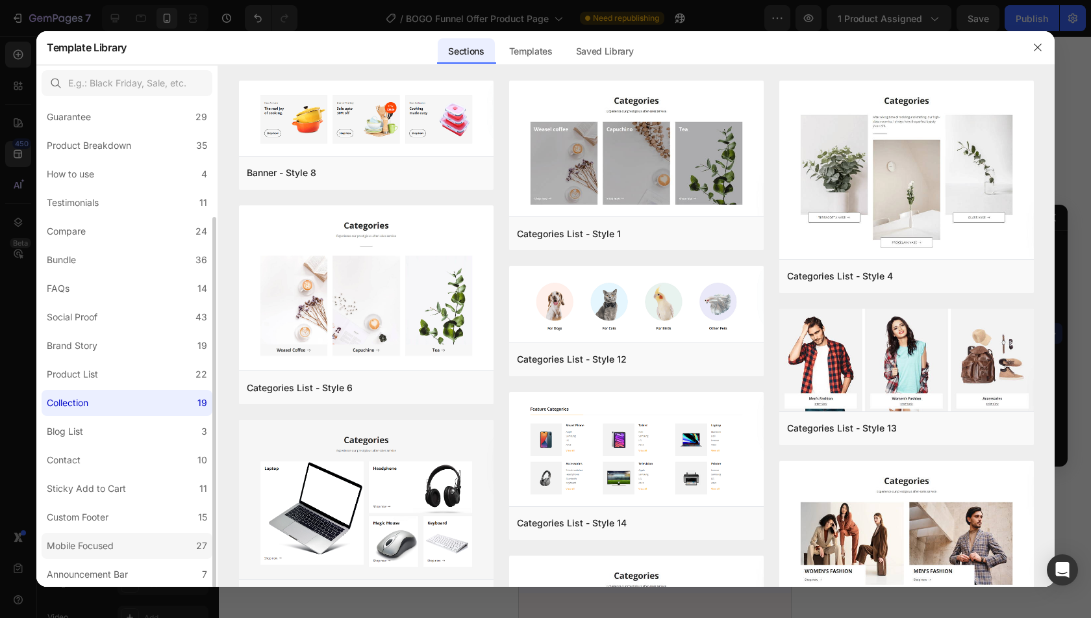
click at [121, 544] on label "Mobile Focused 27" at bounding box center [127, 546] width 171 height 26
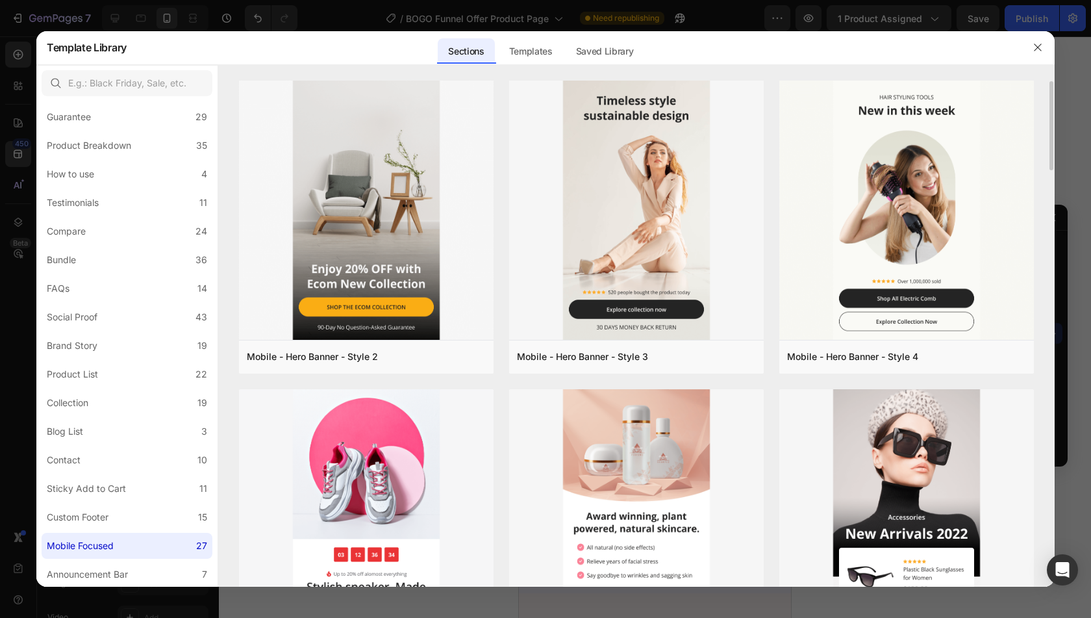
scroll to position [0, 0]
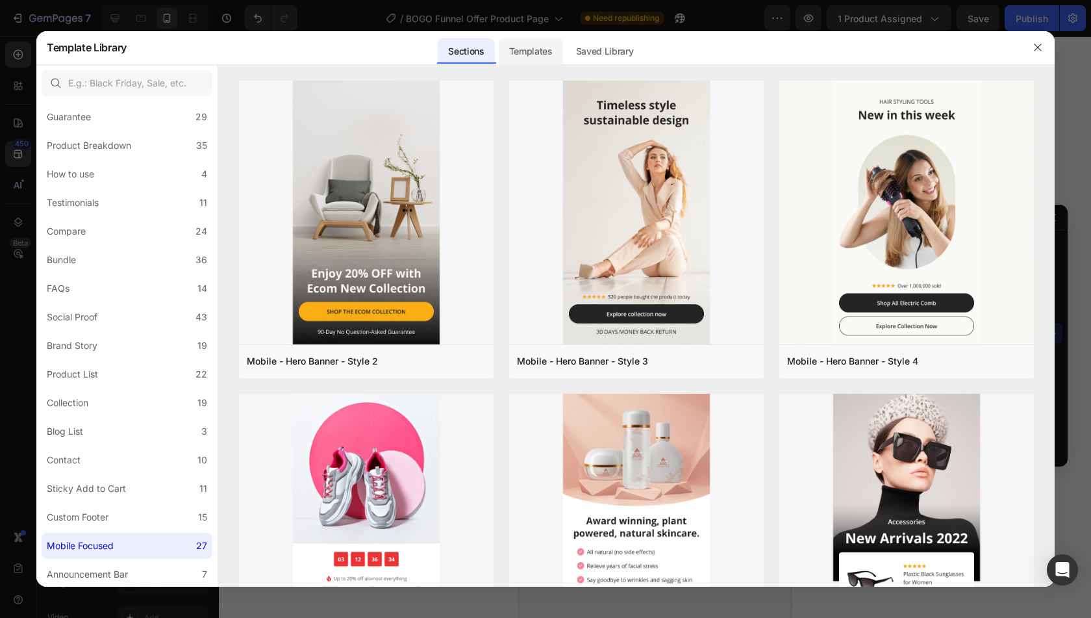
click at [540, 60] on div "Templates" at bounding box center [531, 51] width 64 height 26
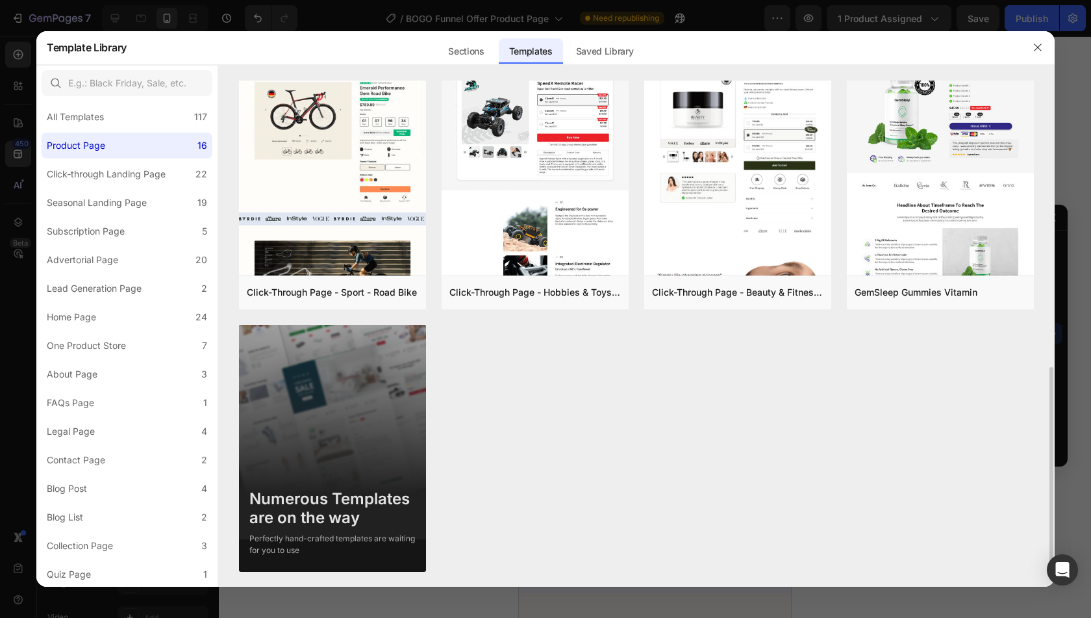
scroll to position [774, 0]
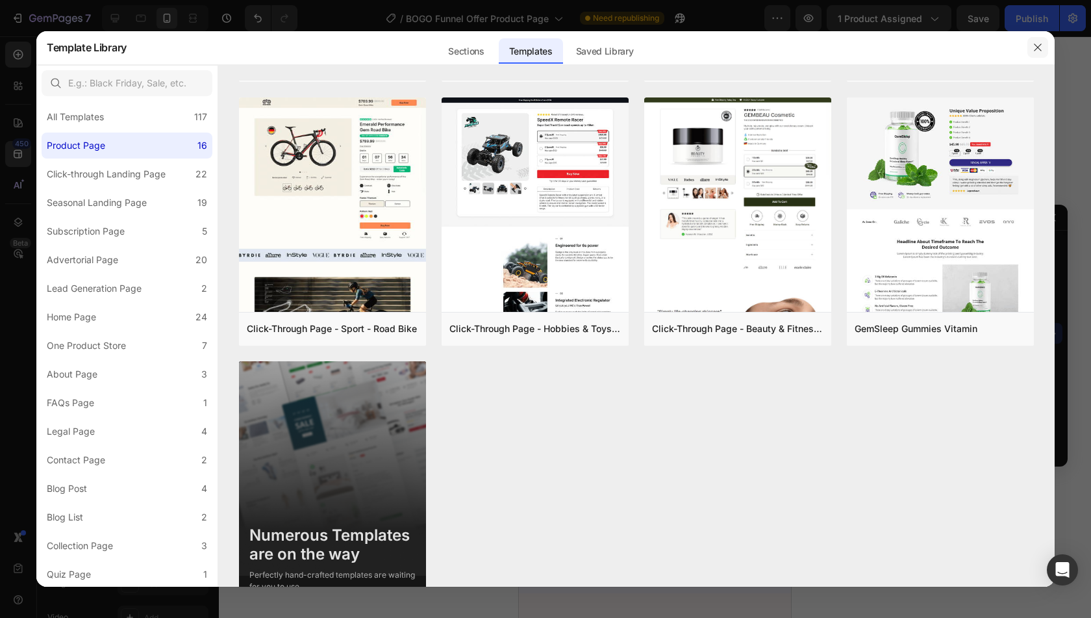
click at [1046, 44] on button "button" at bounding box center [1037, 47] width 21 height 21
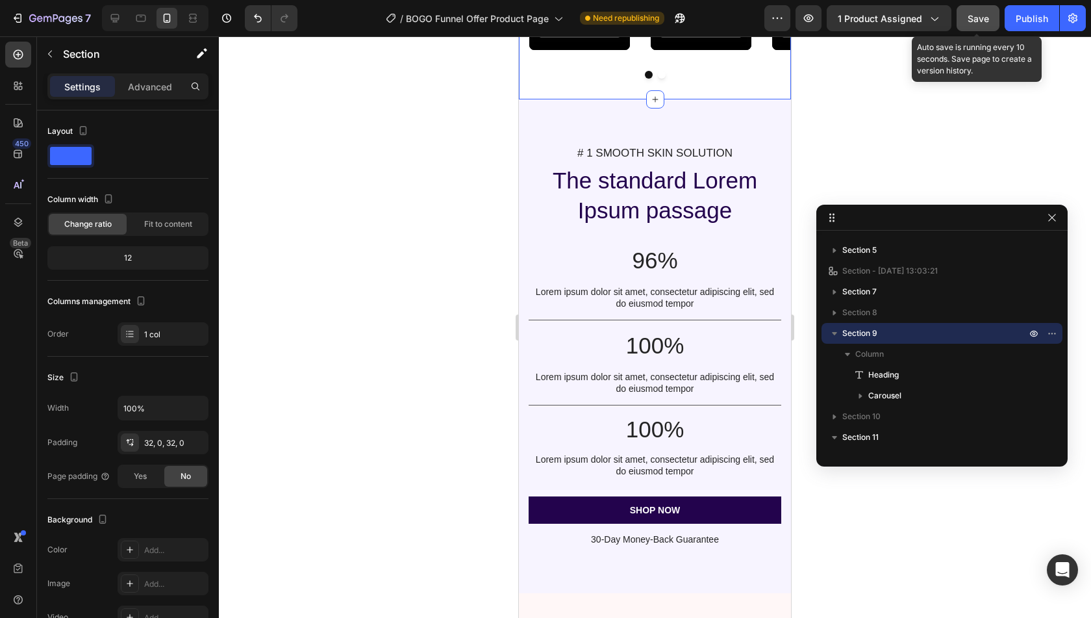
click at [965, 13] on button "Save" at bounding box center [978, 18] width 43 height 26
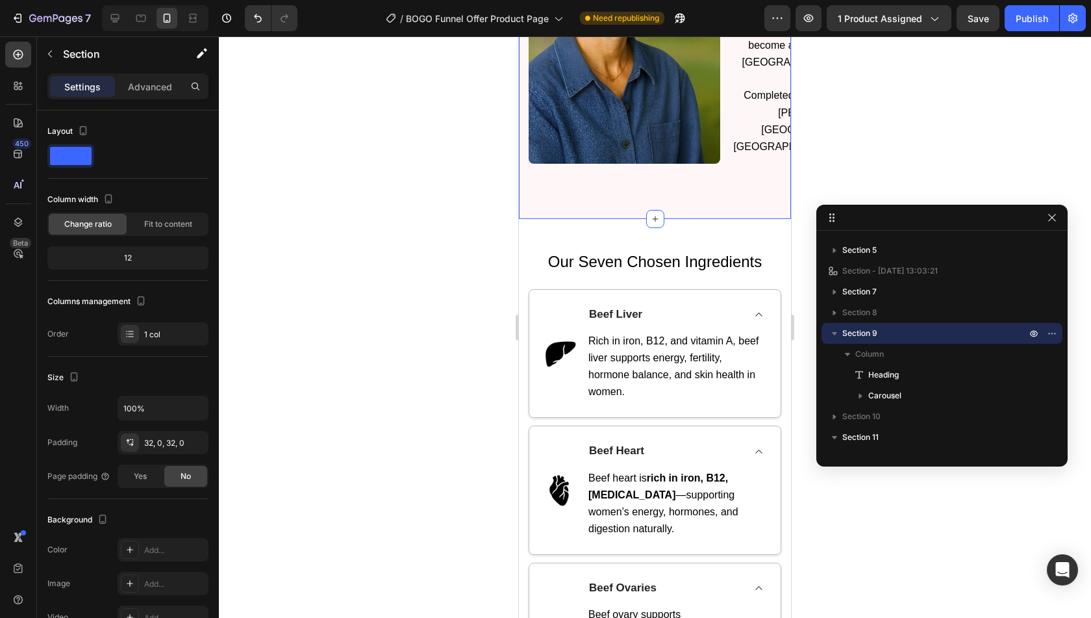
scroll to position [557, 0]
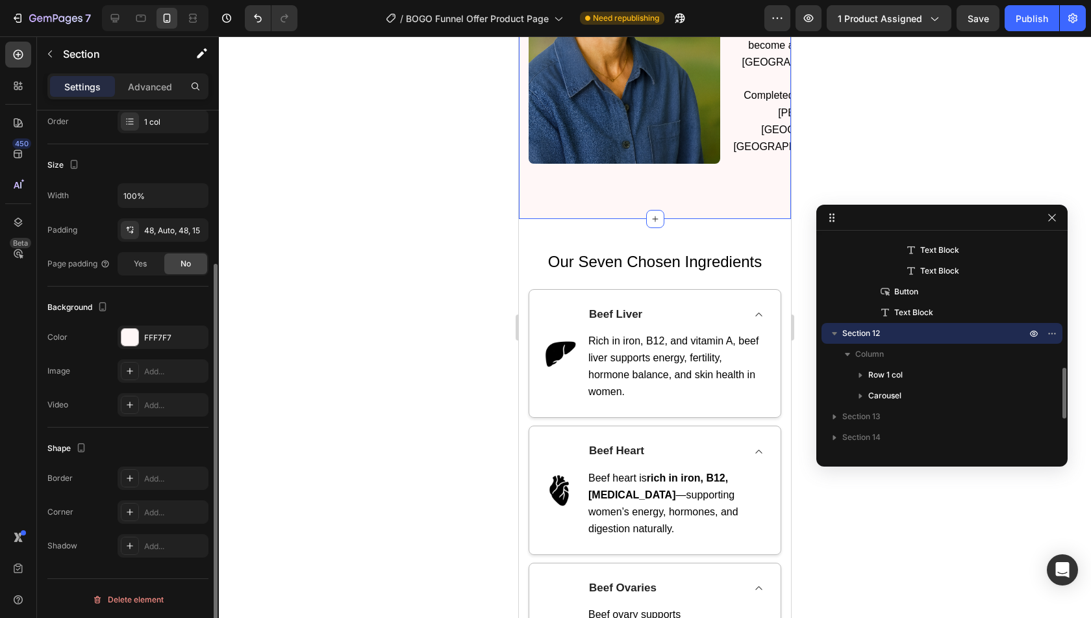
click at [662, 195] on div "Backed by Experts Heading Meet professionals who back beef organ supplements: T…" at bounding box center [655, 2] width 272 height 436
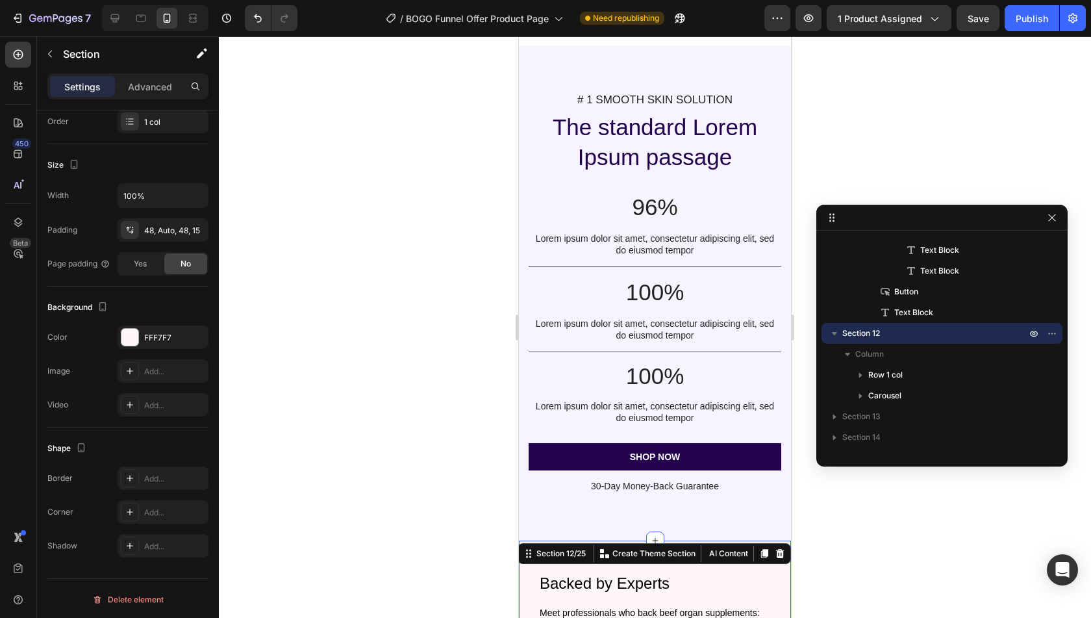
scroll to position [1444, 0]
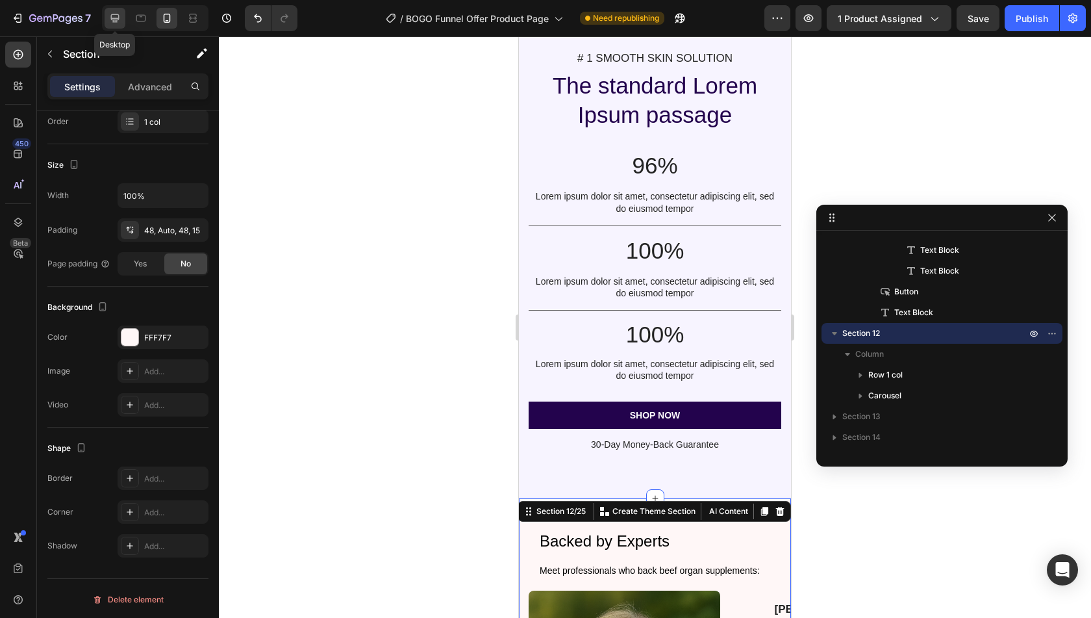
click at [123, 23] on div at bounding box center [115, 18] width 21 height 21
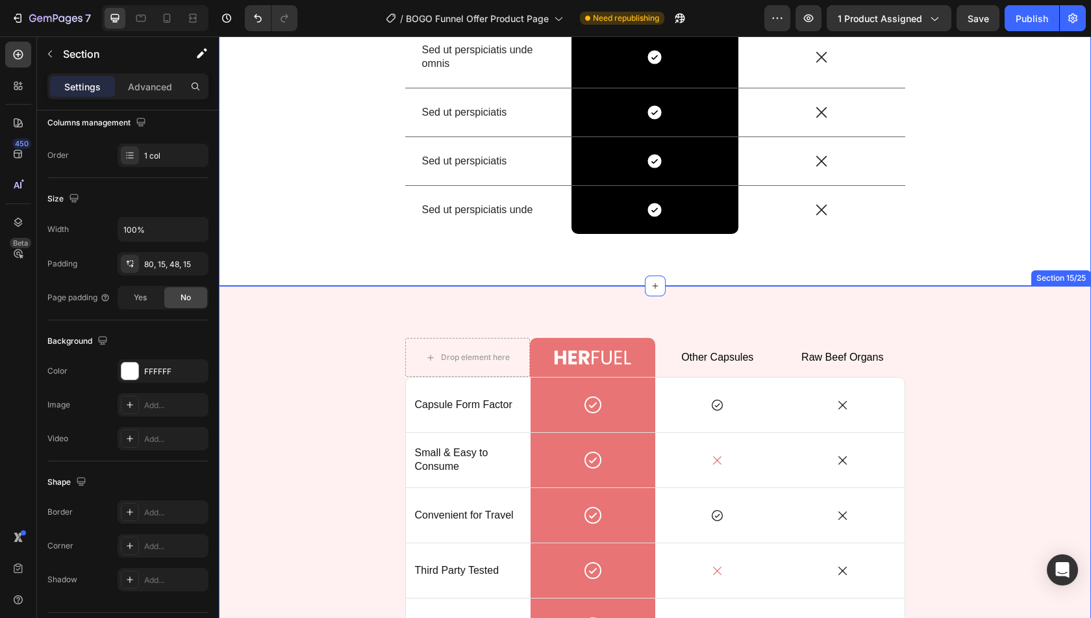
scroll to position [3549, 0]
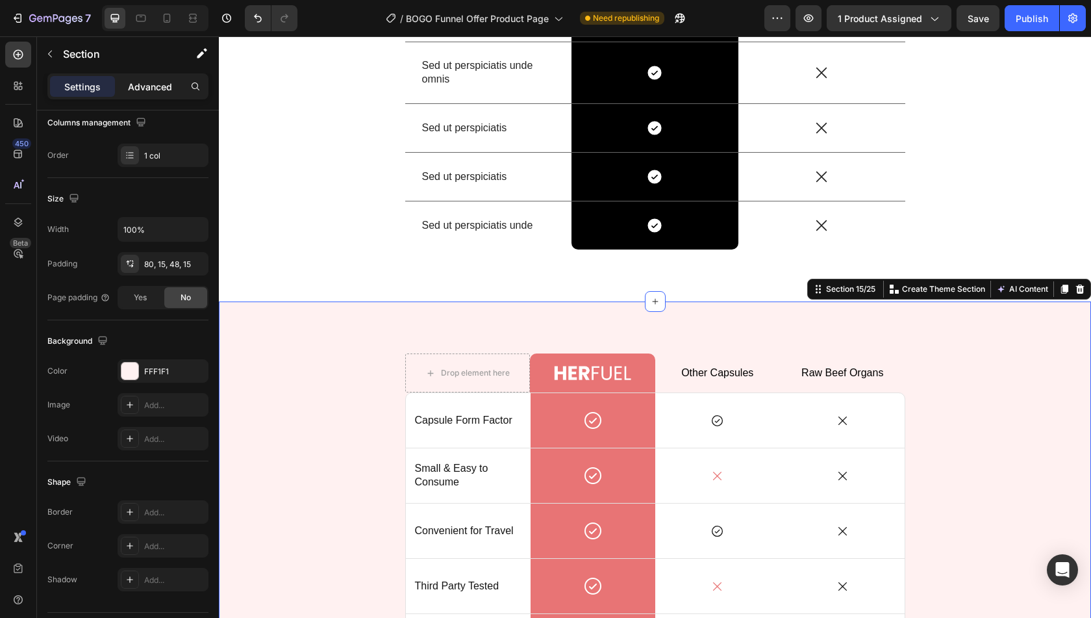
click at [161, 85] on p "Advanced" at bounding box center [150, 87] width 44 height 14
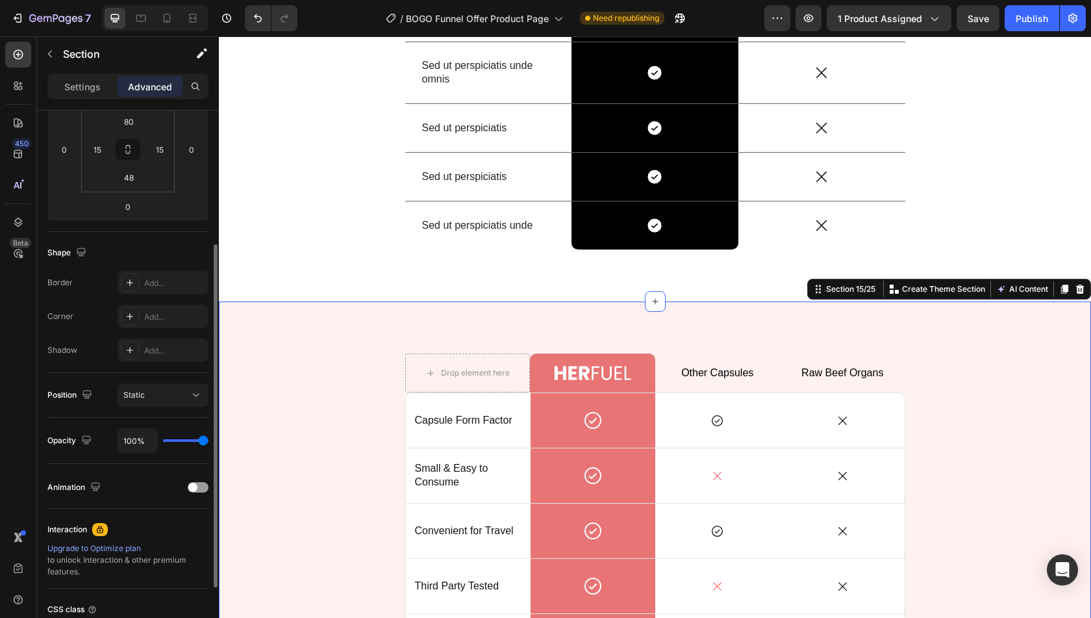
scroll to position [0, 0]
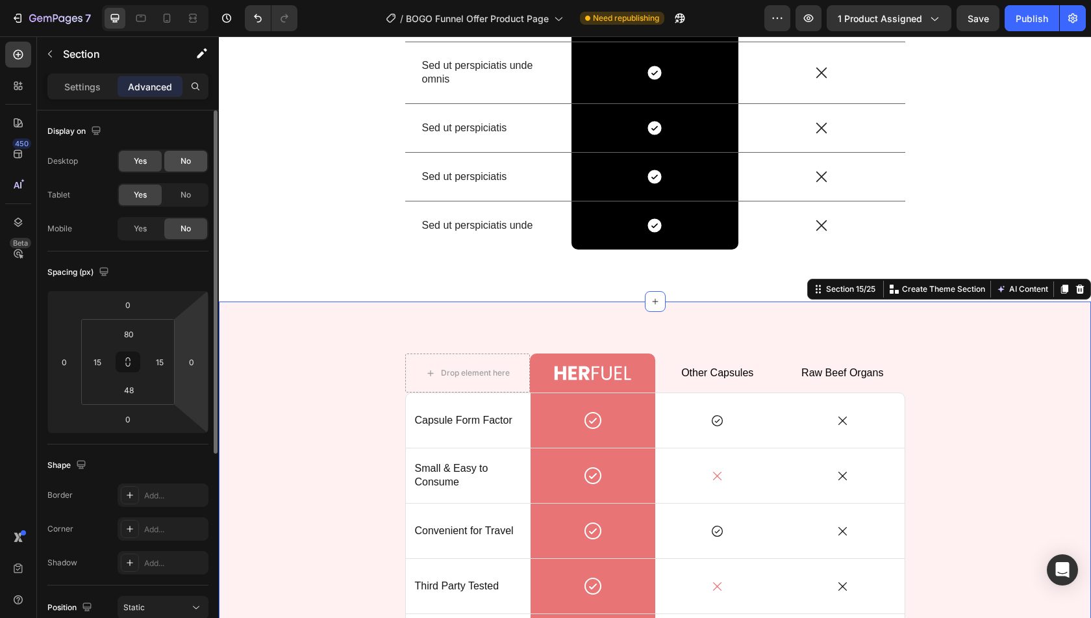
click at [192, 152] on div "No" at bounding box center [185, 161] width 43 height 21
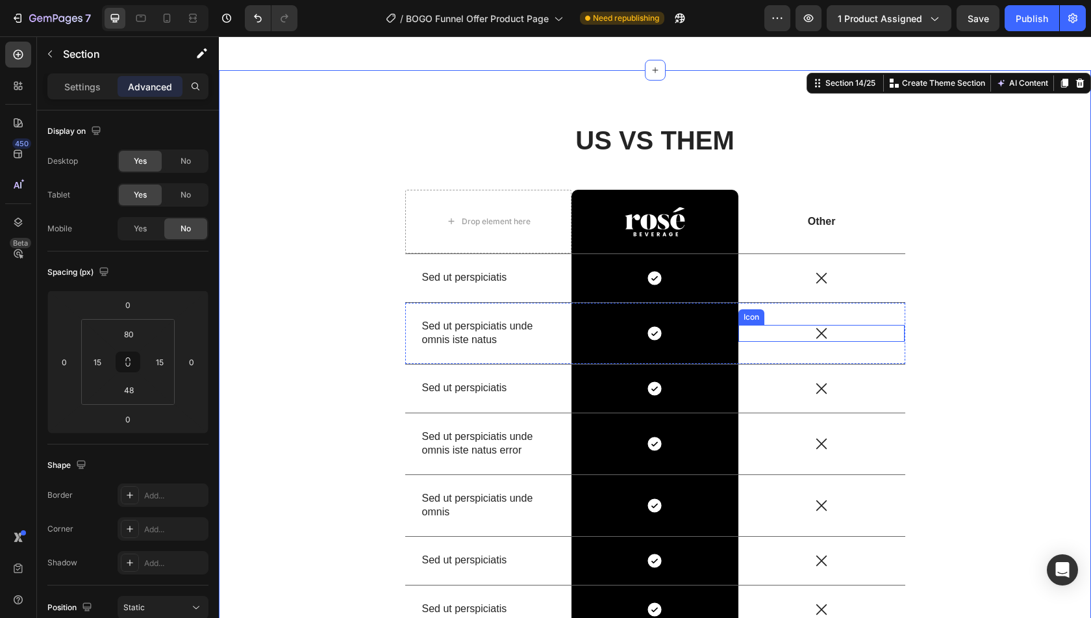
scroll to position [3043, 0]
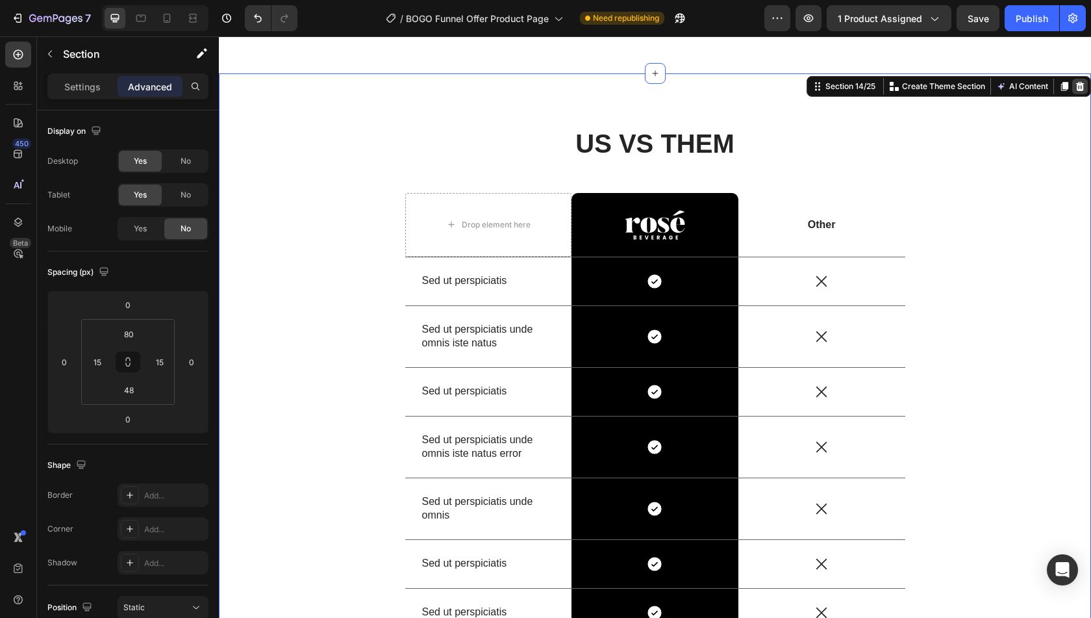
click at [1076, 91] on icon at bounding box center [1080, 86] width 8 height 9
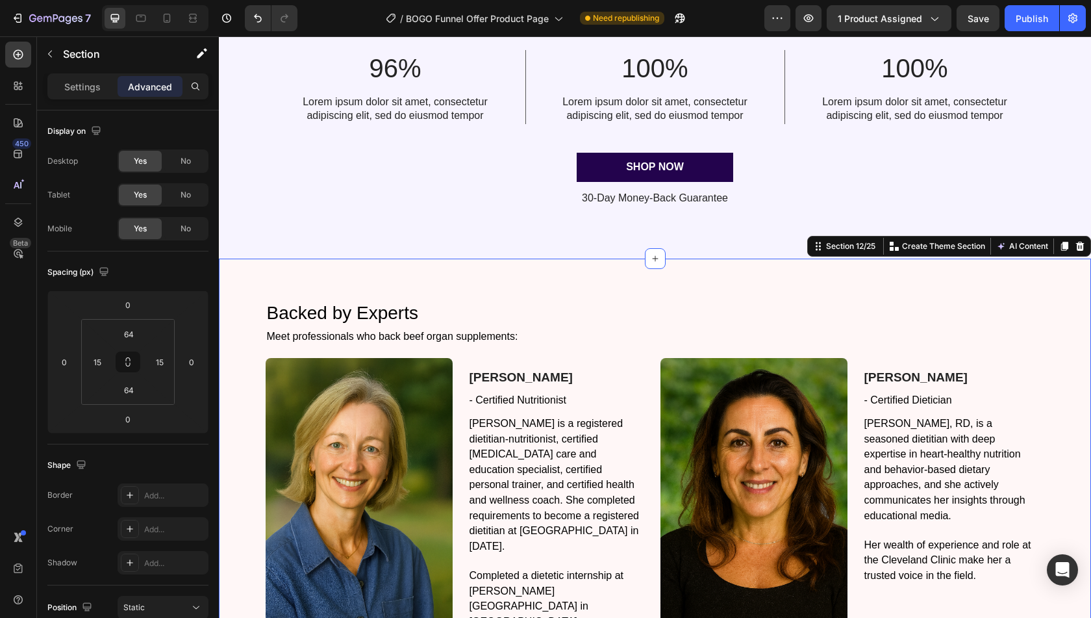
scroll to position [2462, 0]
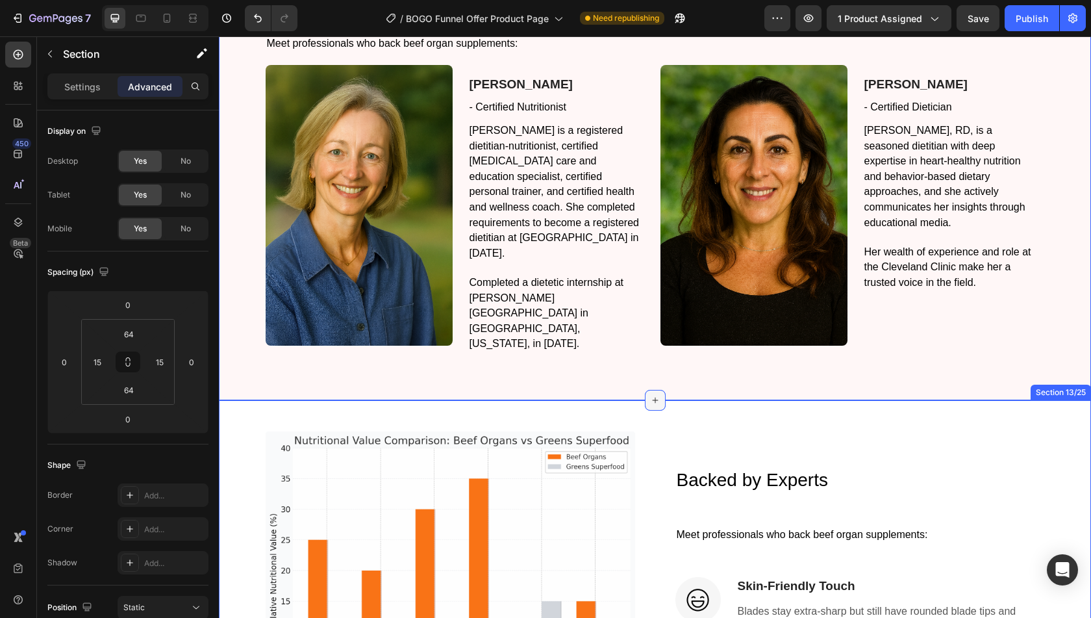
click at [652, 397] on icon at bounding box center [655, 400] width 6 height 6
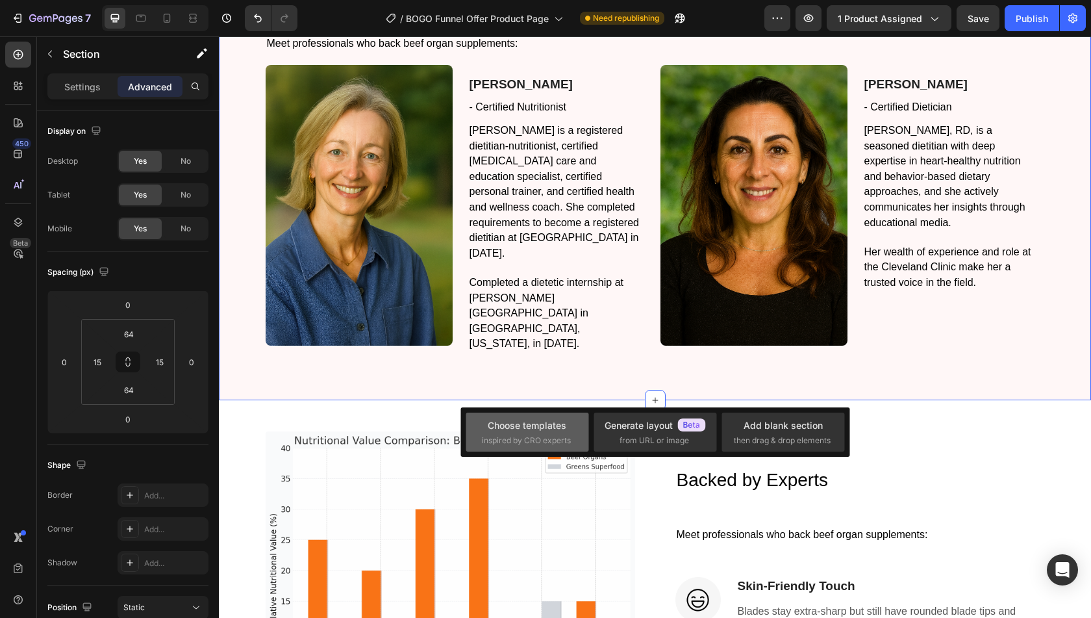
click at [553, 429] on div "Choose templates" at bounding box center [527, 425] width 79 height 14
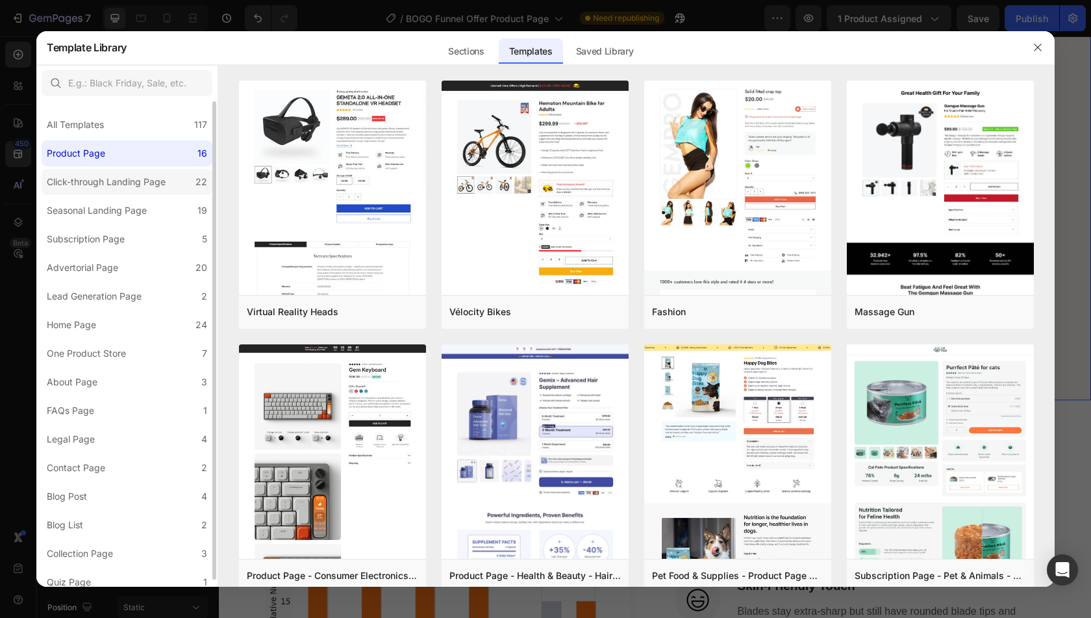
click at [149, 180] on div "Click-through Landing Page" at bounding box center [106, 182] width 119 height 16
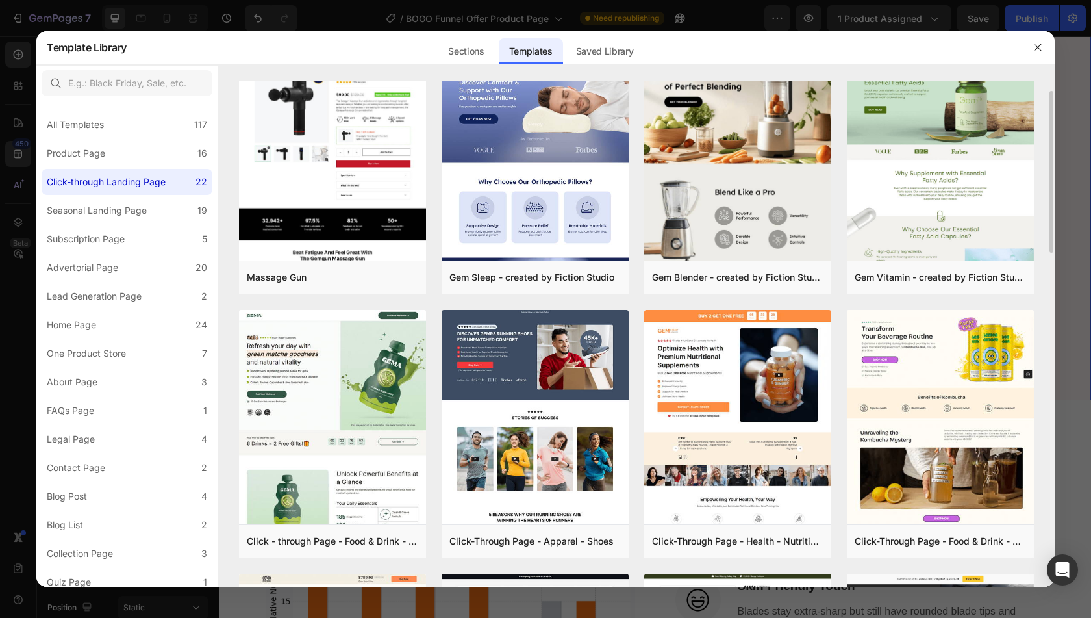
scroll to position [0, 0]
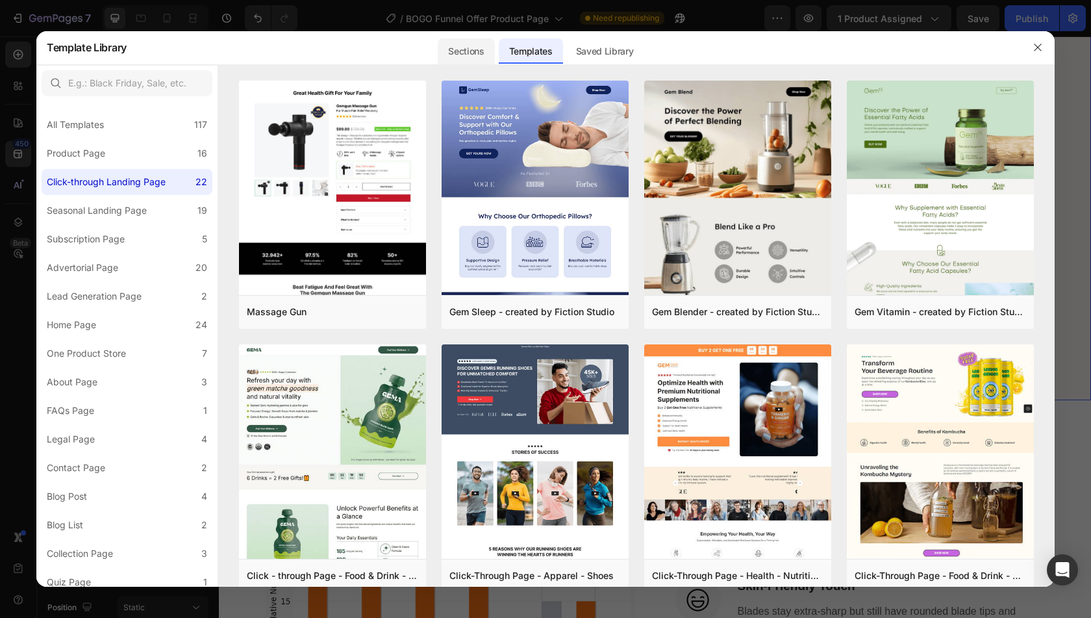
click at [468, 47] on div "Sections" at bounding box center [466, 51] width 57 height 26
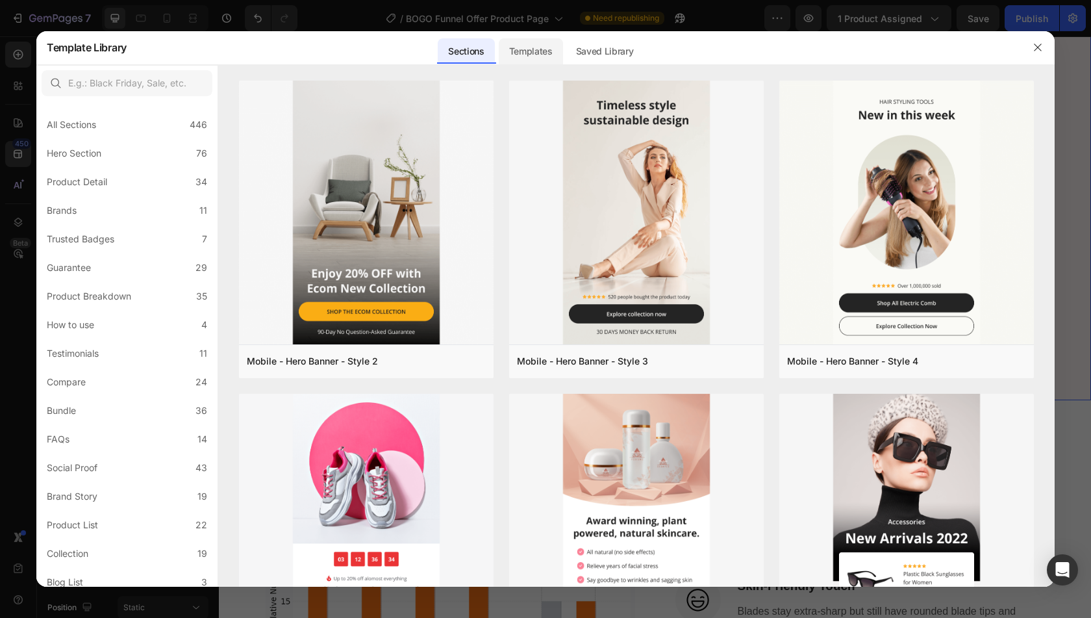
click at [536, 55] on div "Templates" at bounding box center [531, 51] width 64 height 26
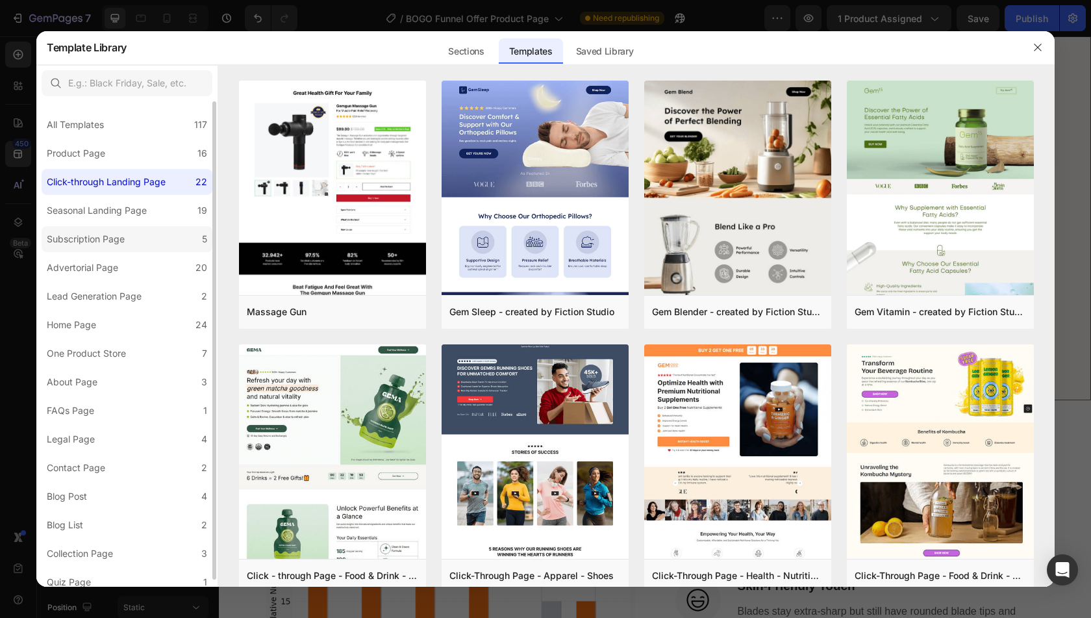
click at [141, 244] on label "Subscription Page 5" at bounding box center [127, 239] width 171 height 26
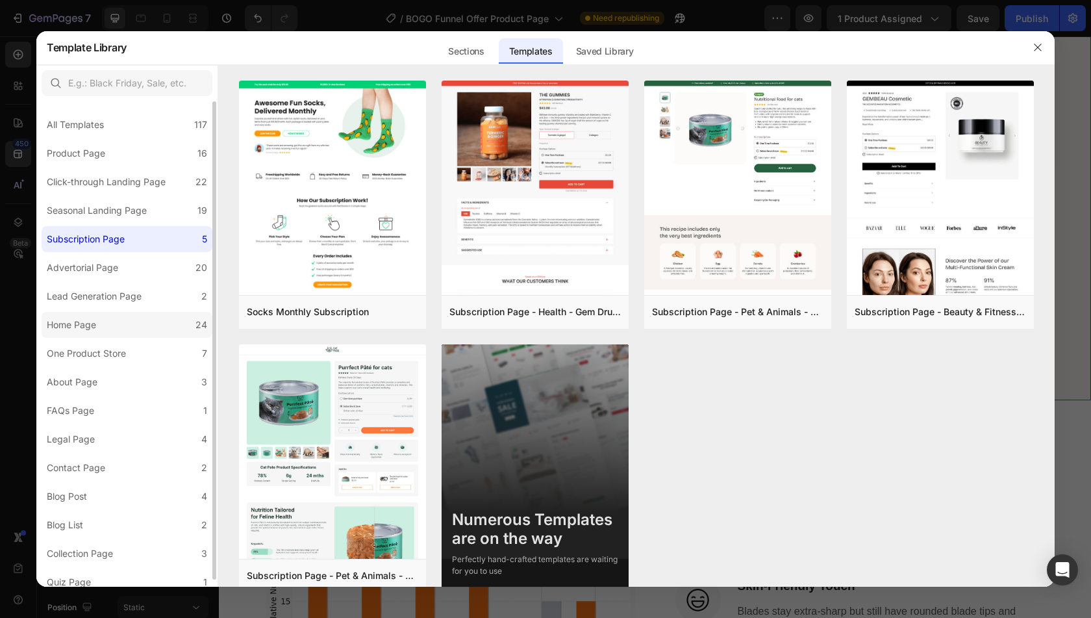
click at [145, 316] on label "Home Page 24" at bounding box center [127, 325] width 171 height 26
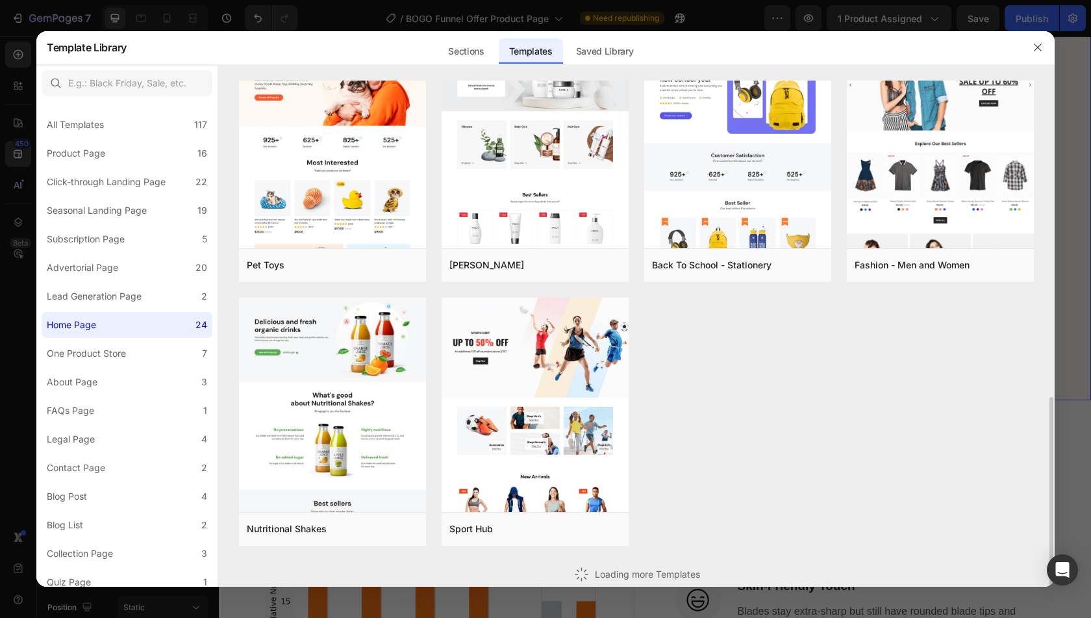
scroll to position [578, 0]
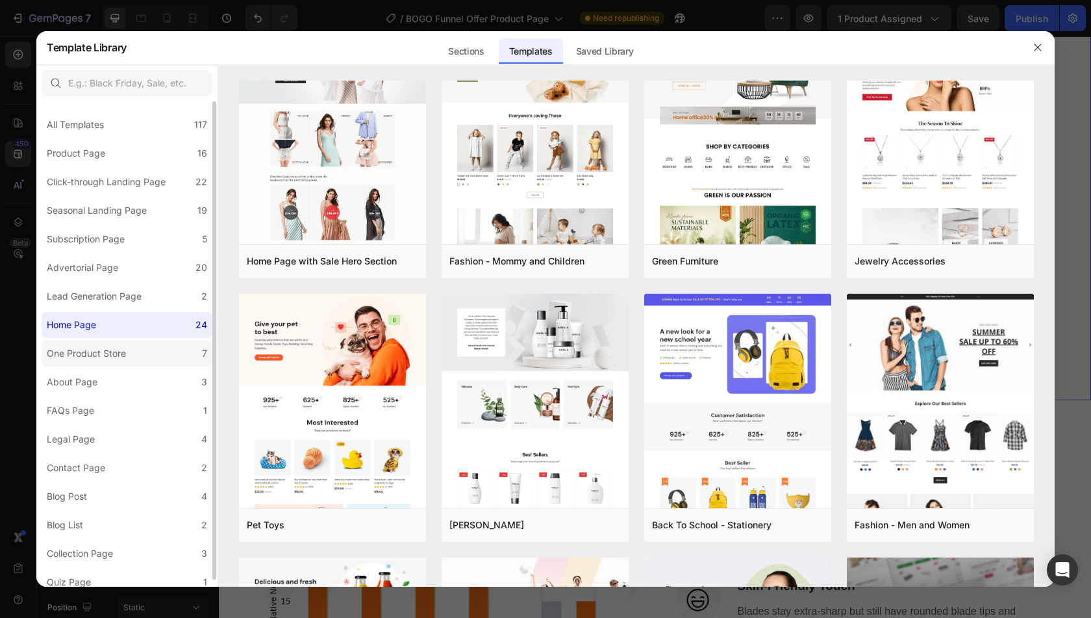
click at [134, 354] on label "One Product Store 7" at bounding box center [127, 353] width 171 height 26
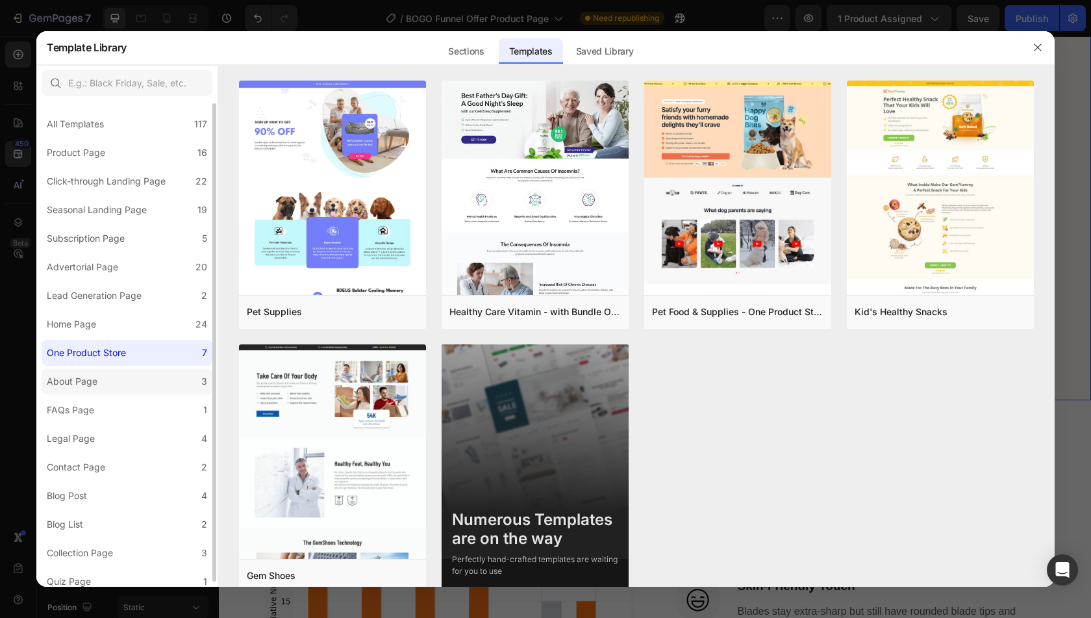
scroll to position [1, 0]
click at [136, 573] on label "Quiz Page 1" at bounding box center [127, 581] width 171 height 26
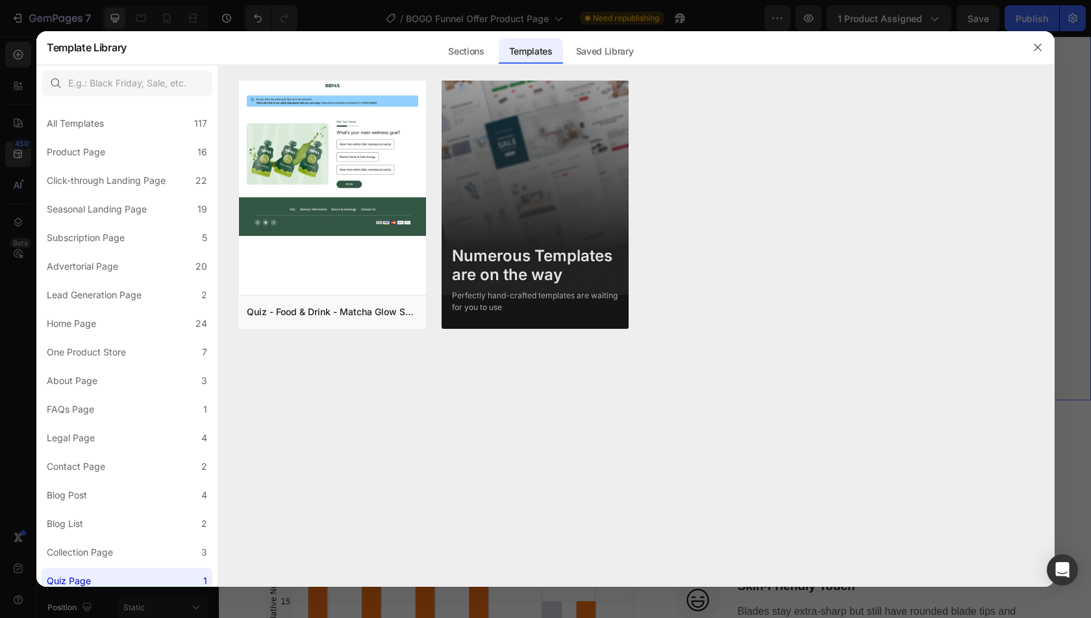
click at [521, 192] on img at bounding box center [535, 210] width 187 height 258
click at [464, 53] on div "Sections" at bounding box center [466, 51] width 57 height 26
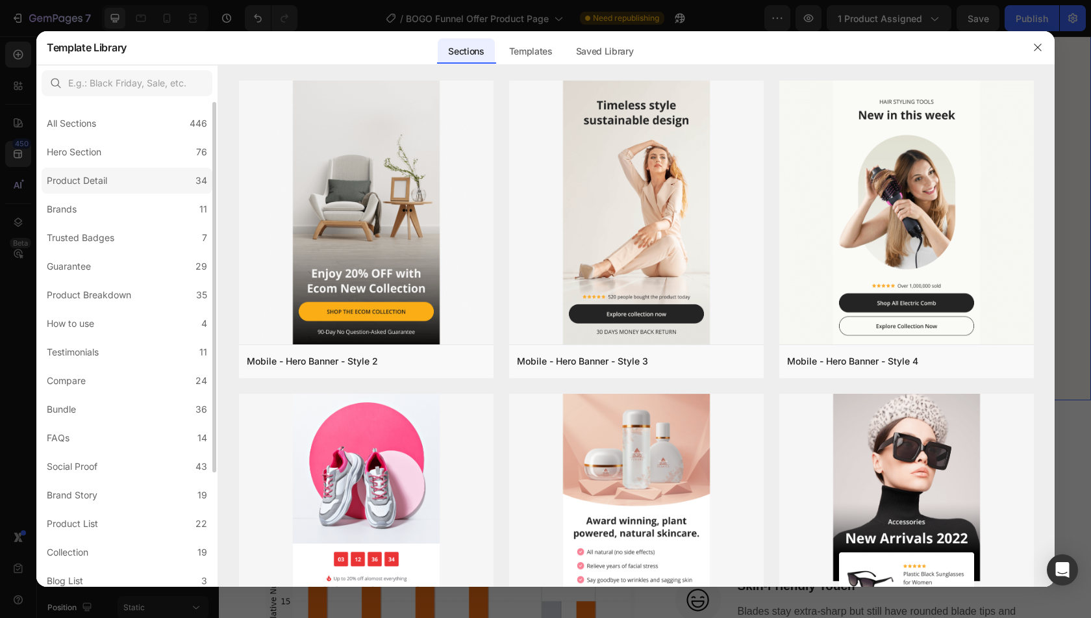
click at [169, 179] on label "Product Detail 34" at bounding box center [127, 181] width 171 height 26
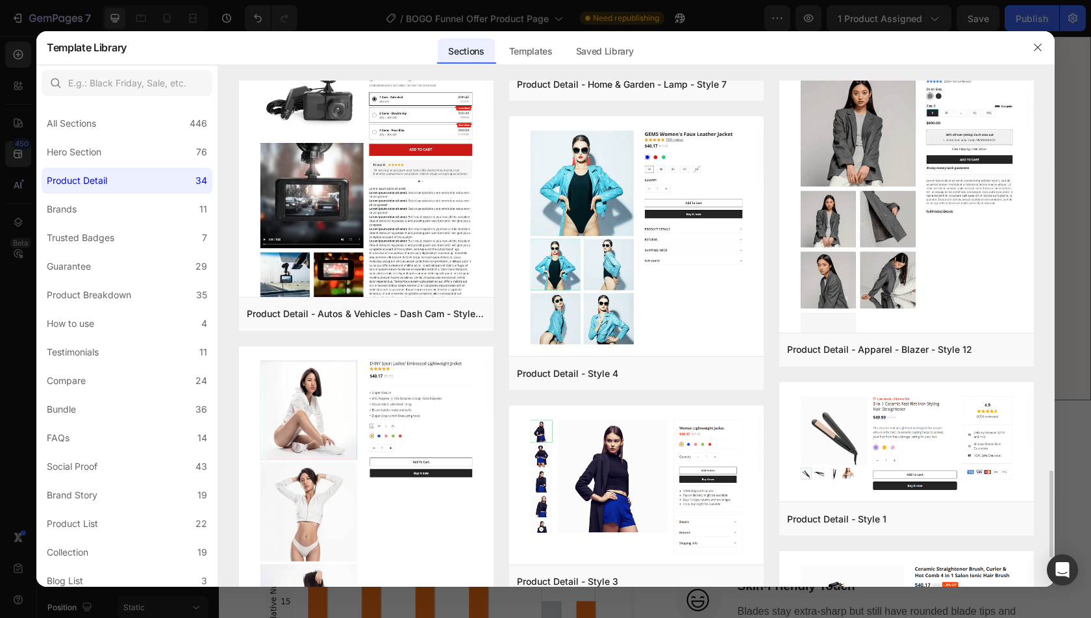
scroll to position [2431, 0]
